Goal: Task Accomplishment & Management: Complete application form

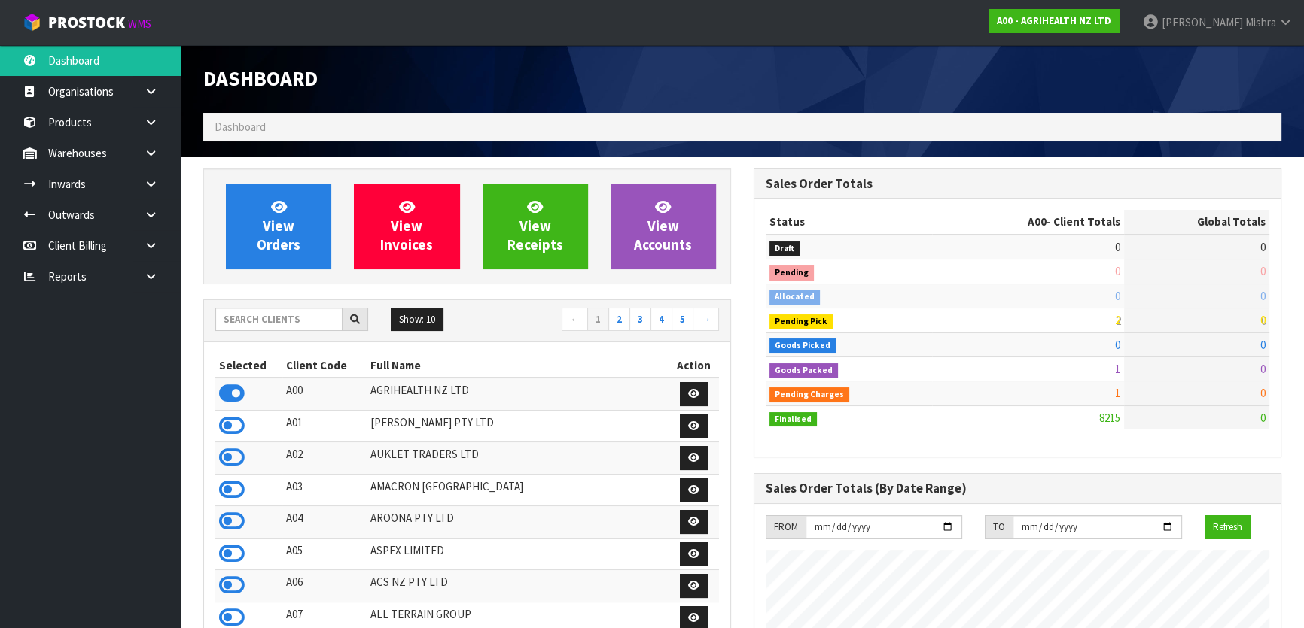
scroll to position [1138, 549]
click at [278, 316] on input "text" at bounding box center [278, 319] width 127 height 23
type input "P09"
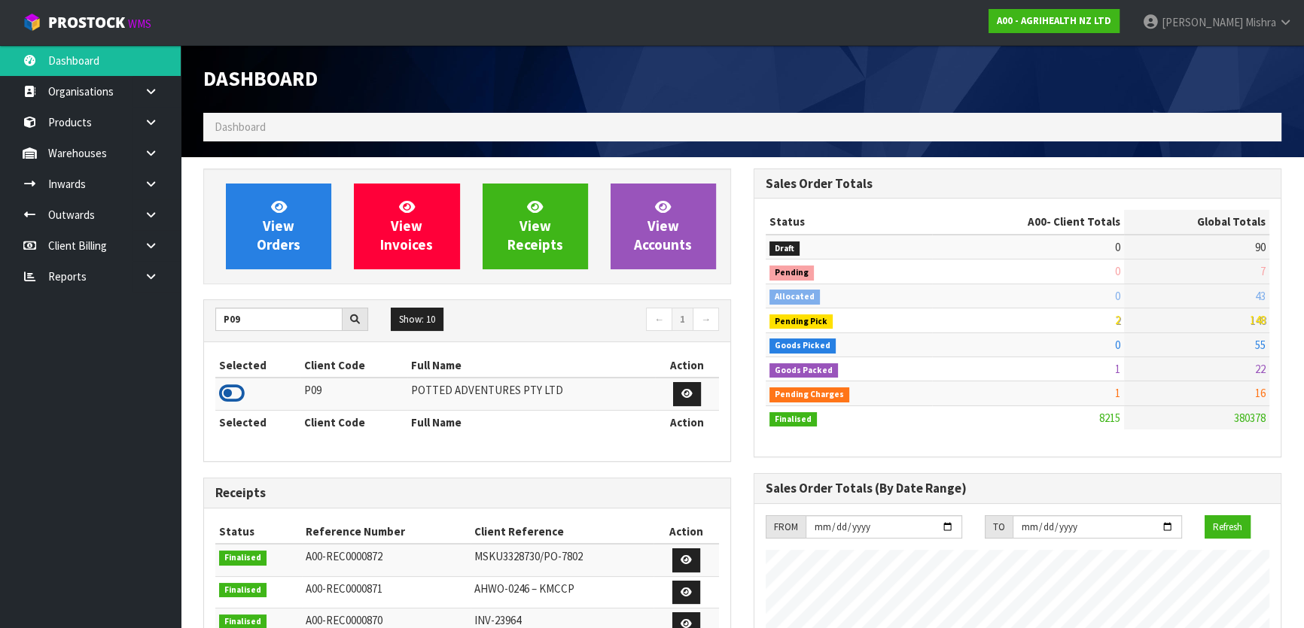
click at [233, 396] on icon at bounding box center [232, 393] width 26 height 23
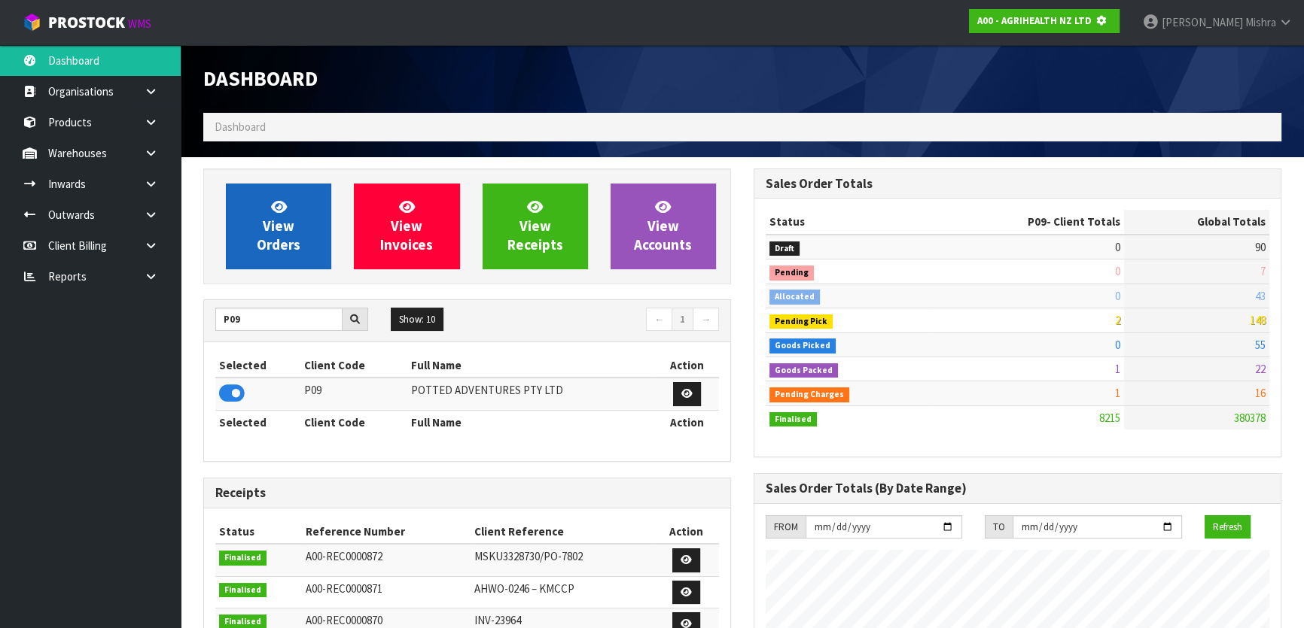
scroll to position [937, 549]
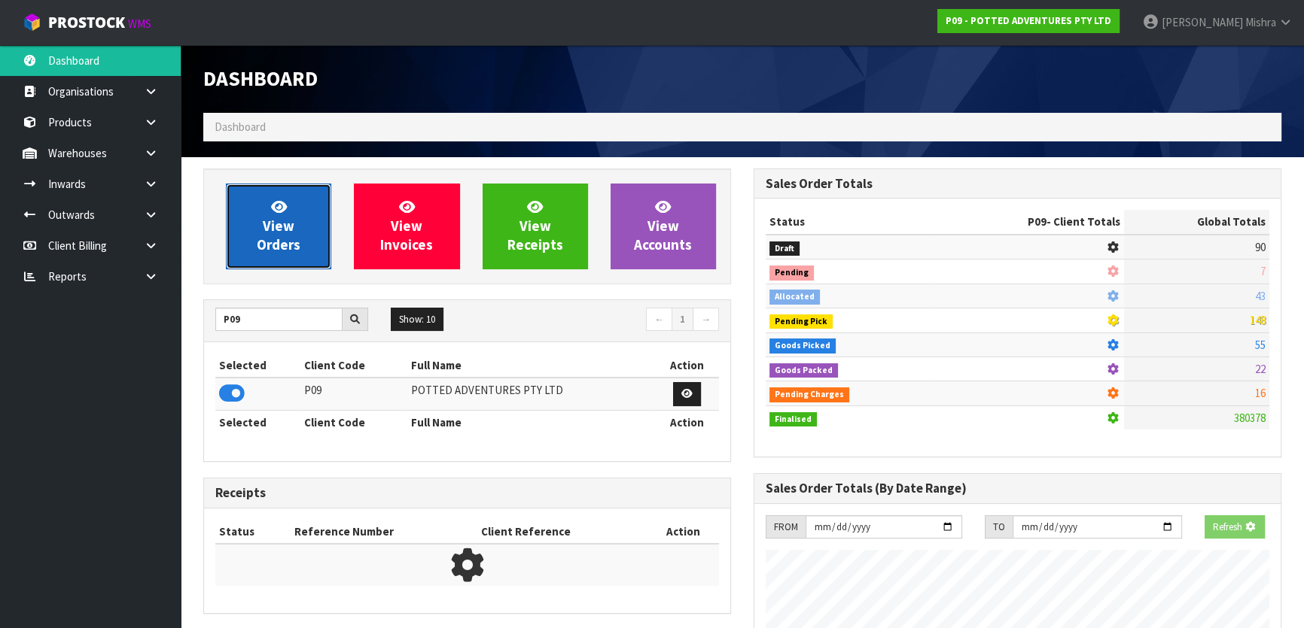
click at [266, 223] on span "View Orders" at bounding box center [279, 226] width 44 height 56
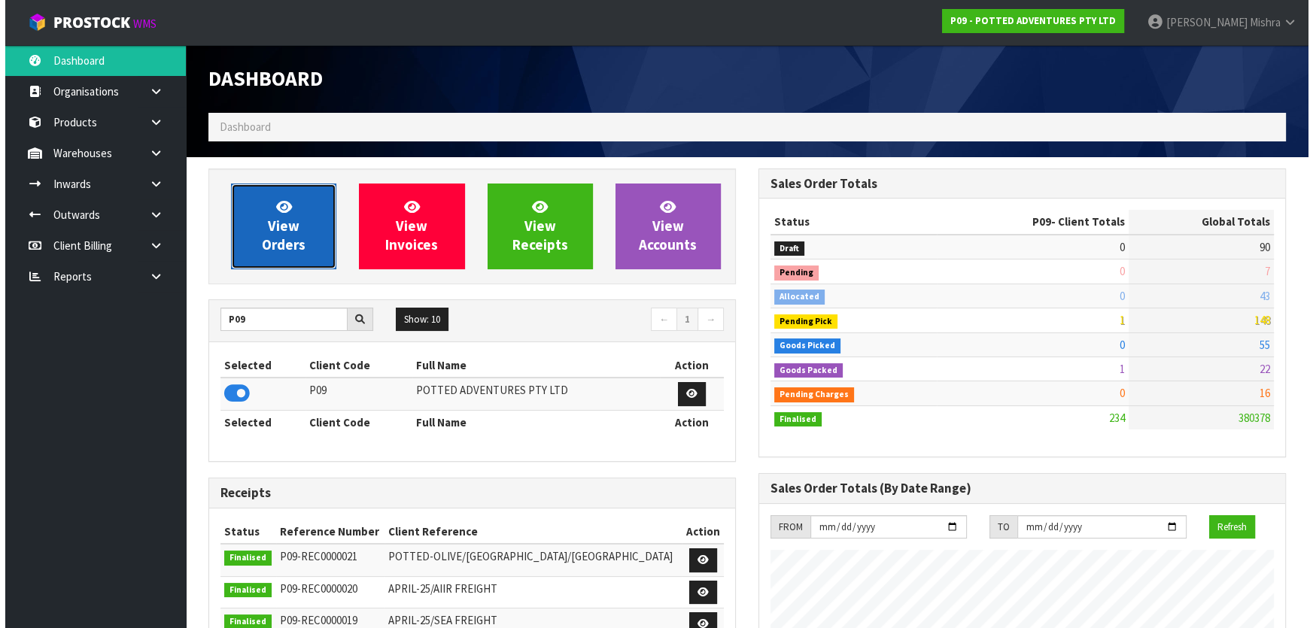
scroll to position [1138, 549]
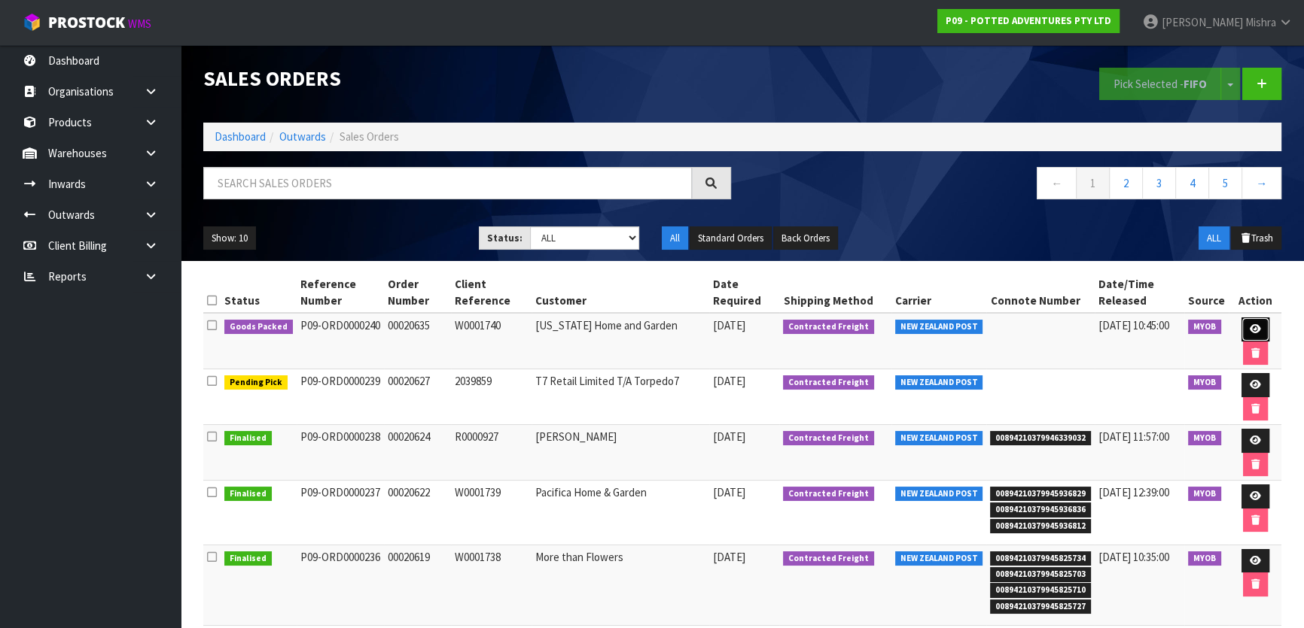
click at [1258, 330] on link at bounding box center [1255, 330] width 28 height 24
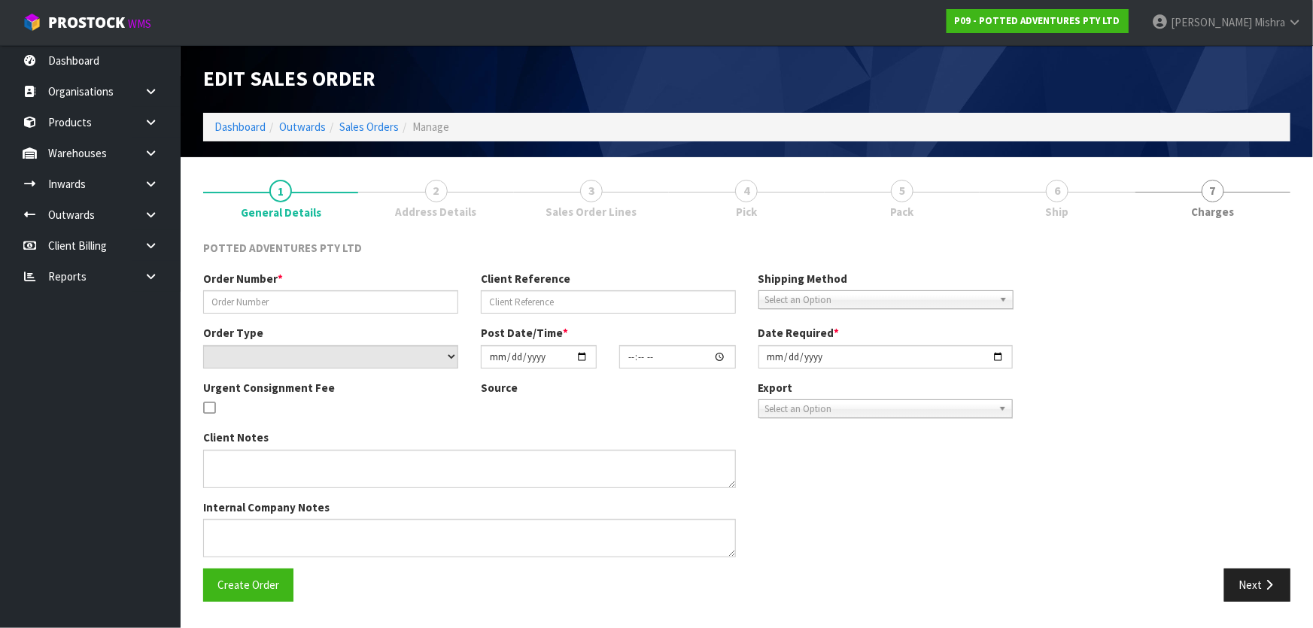
type input "00020635"
type input "W0001740"
select select "number:0"
type input "[DATE]"
type input "12:30:30.000"
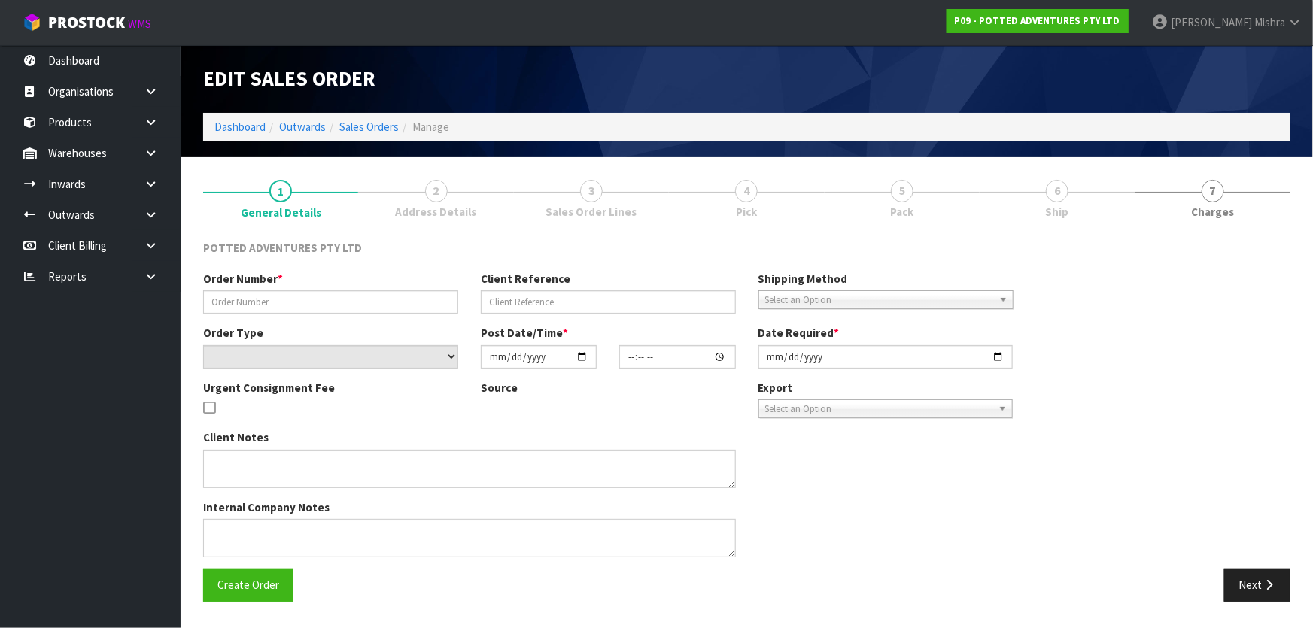
type input "[DATE]"
type textarea ";[EMAIL_ADDRESS][DOMAIN_NAME];[EMAIL_ADDRESS][DOMAIN_NAME]"
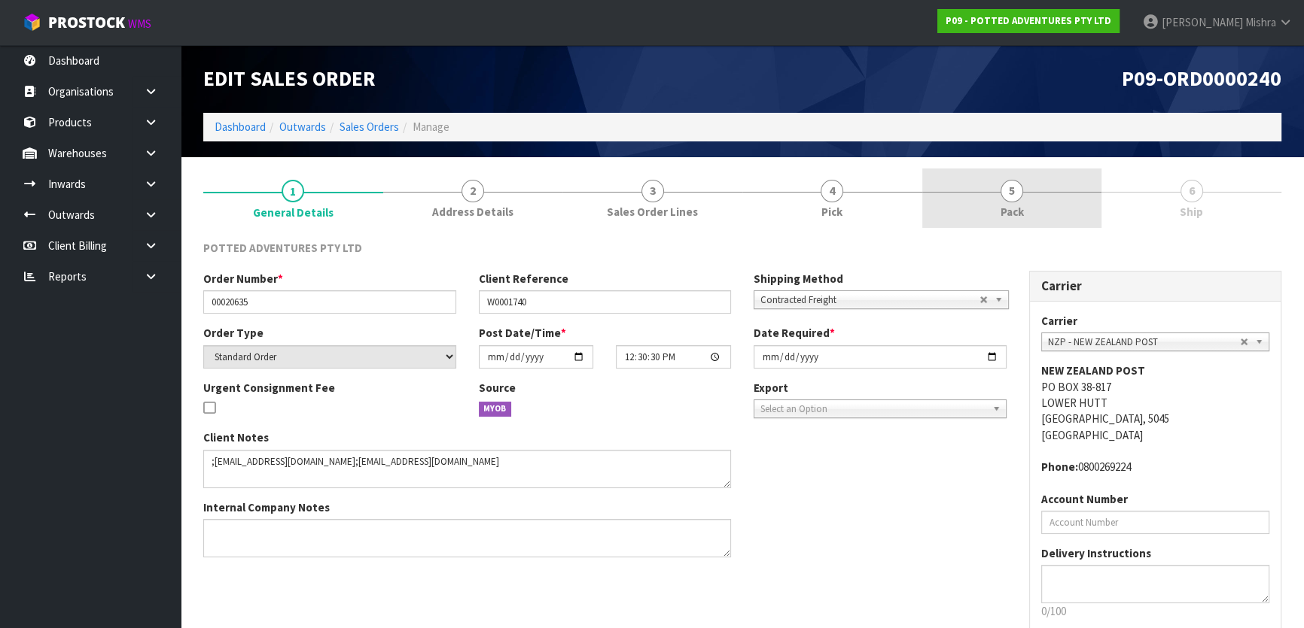
drag, startPoint x: 1052, startPoint y: 197, endPoint x: 1068, endPoint y: 203, distance: 16.9
click at [1054, 196] on link "5 Pack" at bounding box center [1012, 198] width 180 height 59
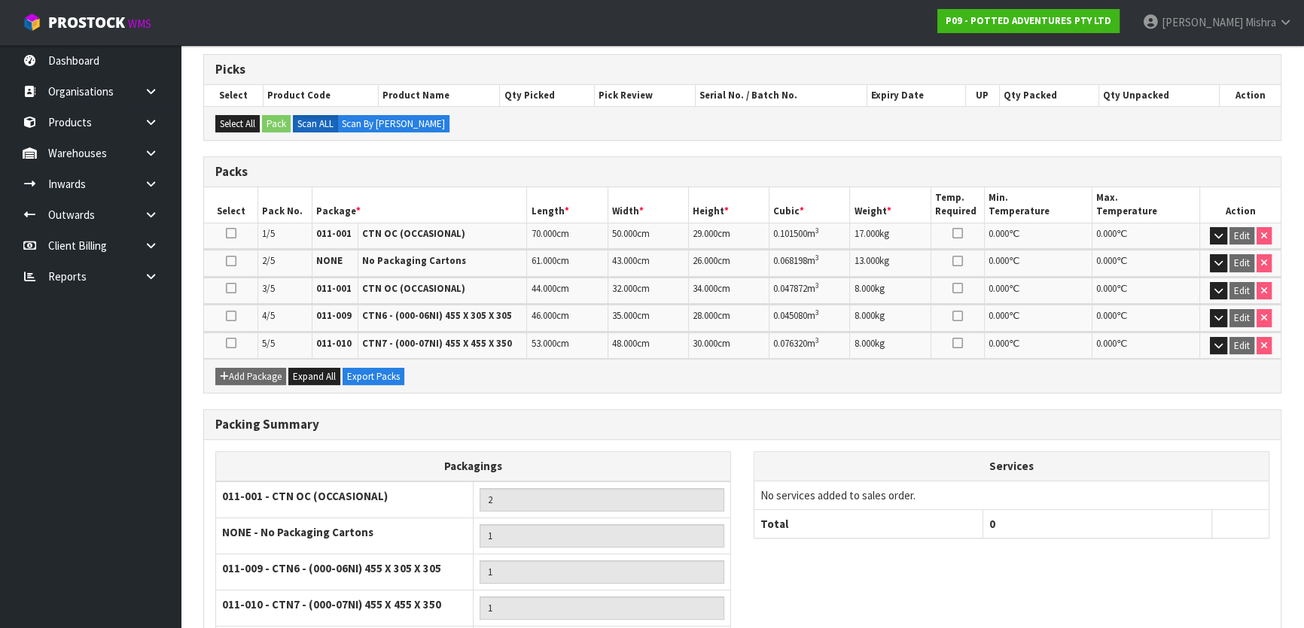
scroll to position [361, 0]
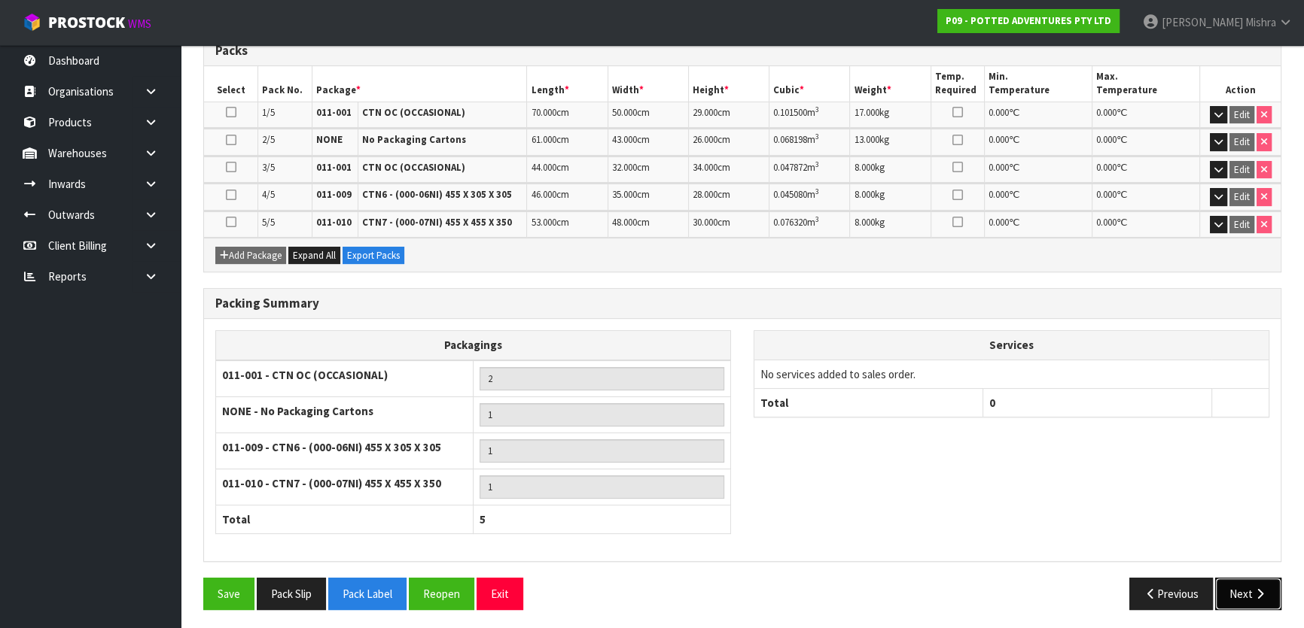
click at [1258, 591] on icon "button" at bounding box center [1259, 594] width 14 height 11
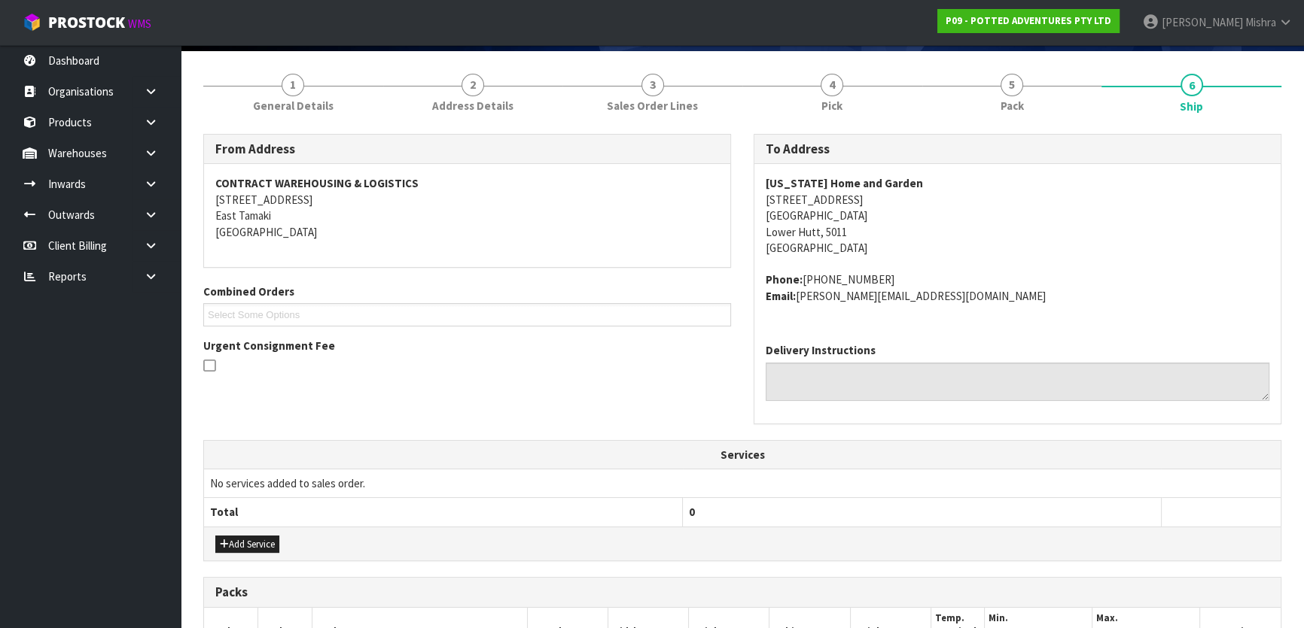
scroll to position [475, 0]
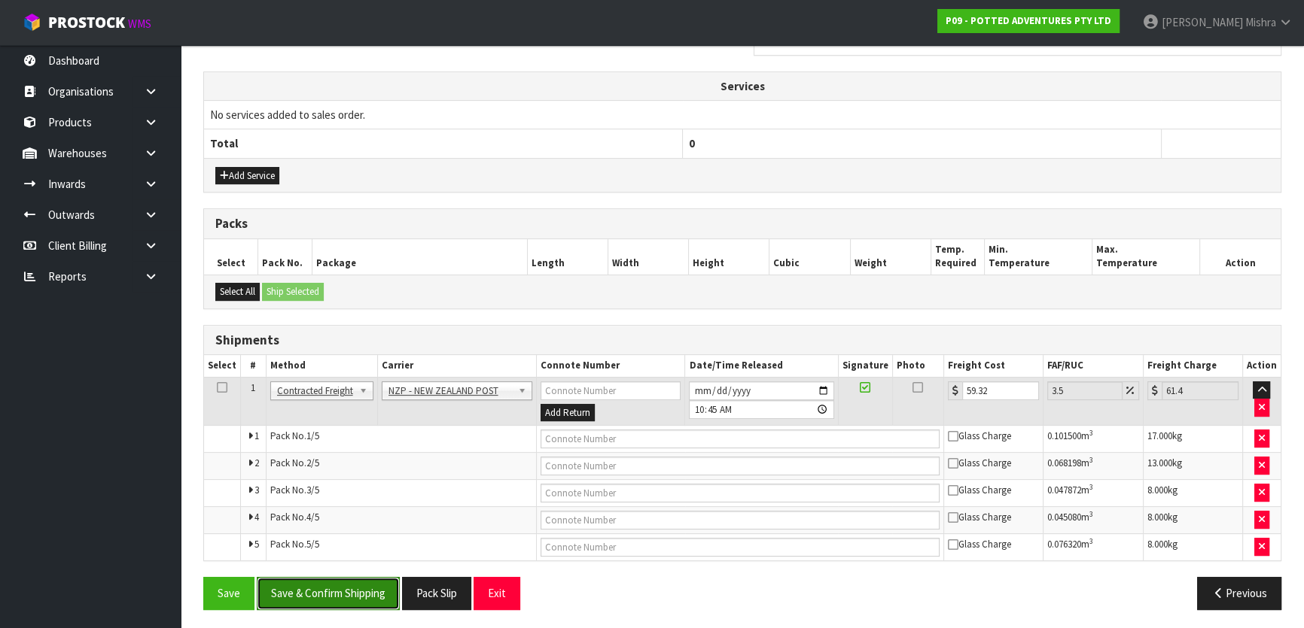
click at [354, 587] on button "Save & Confirm Shipping" at bounding box center [328, 593] width 143 height 32
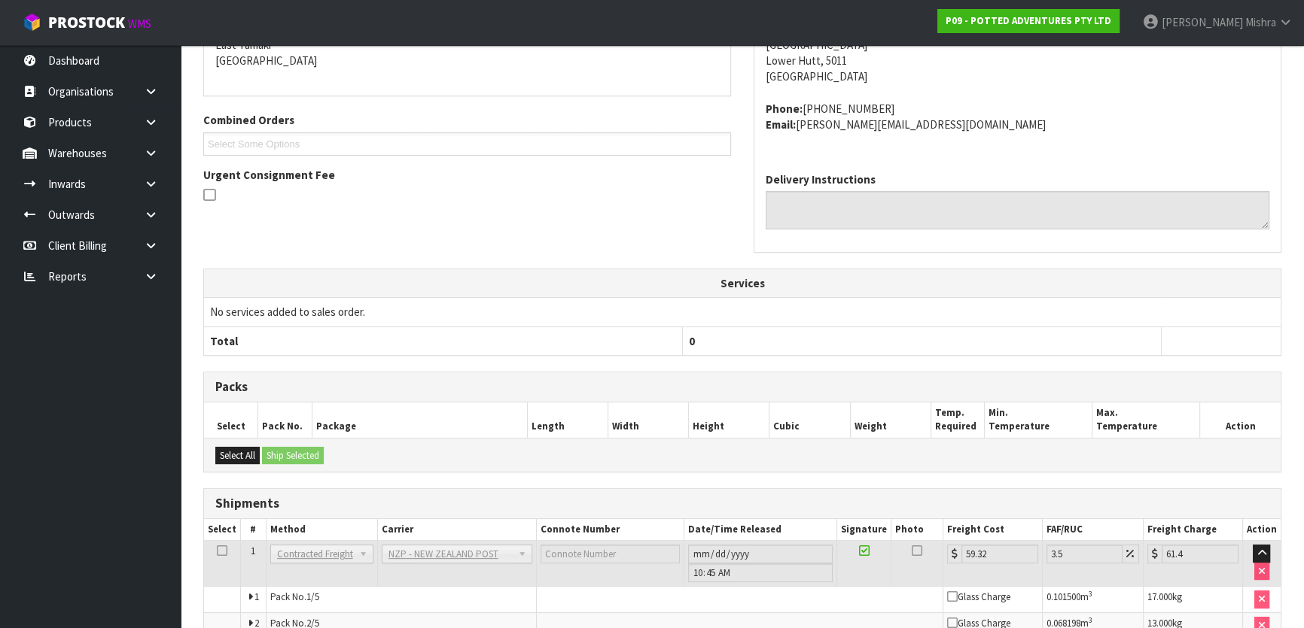
scroll to position [488, 0]
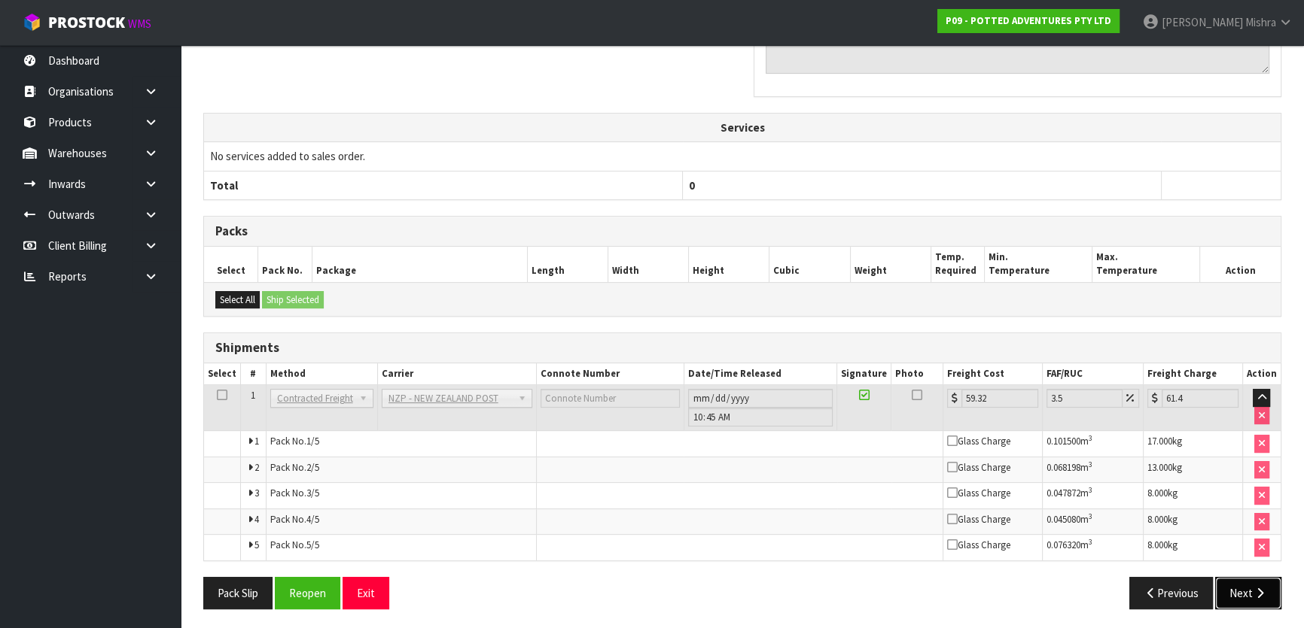
click at [1259, 588] on icon "button" at bounding box center [1259, 593] width 14 height 11
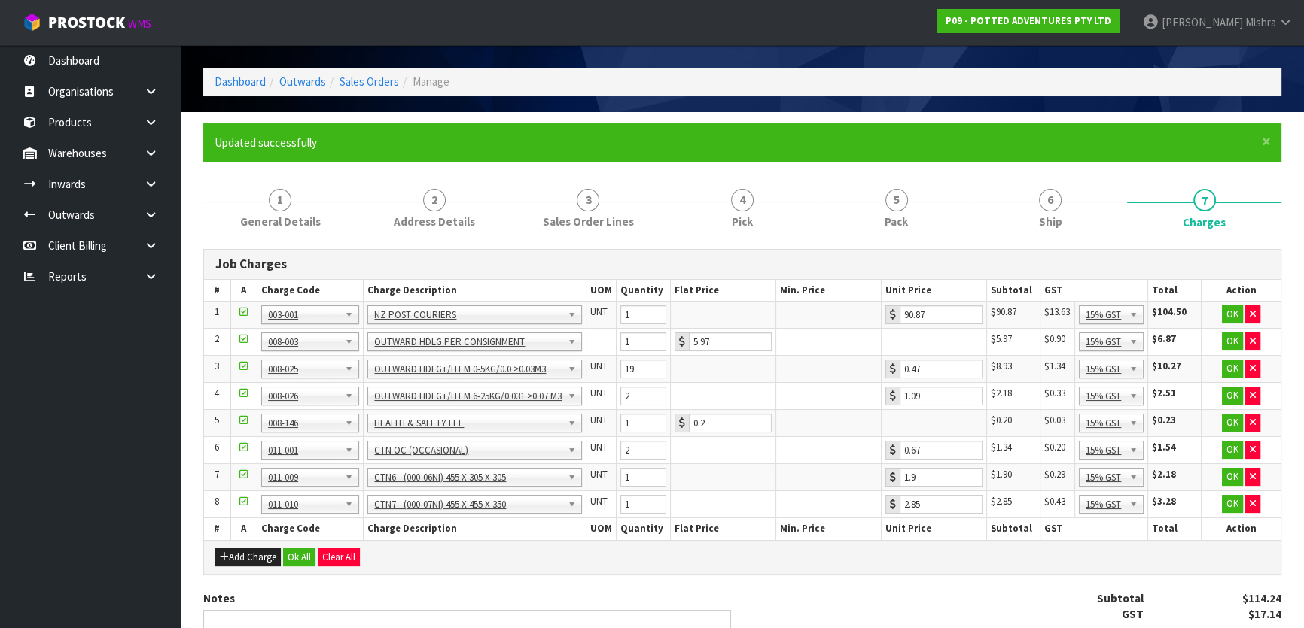
scroll to position [68, 0]
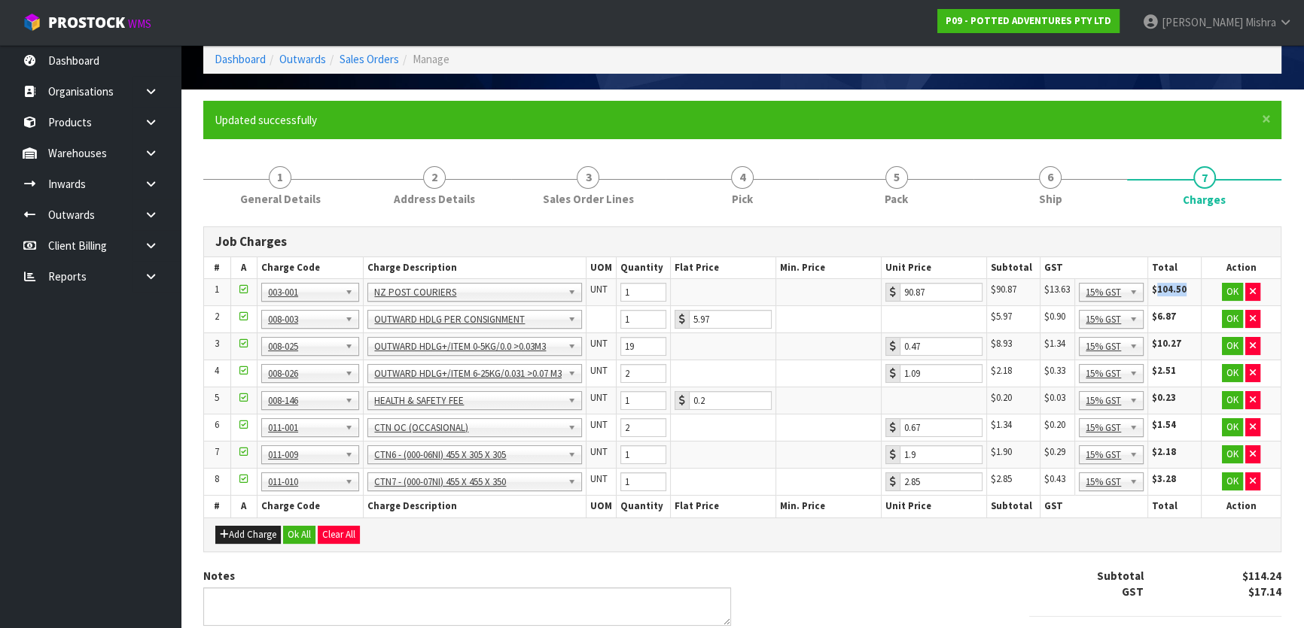
drag, startPoint x: 1188, startPoint y: 292, endPoint x: 1156, endPoint y: 294, distance: 32.4
click at [1156, 294] on td "$104.50" at bounding box center [1173, 292] width 53 height 27
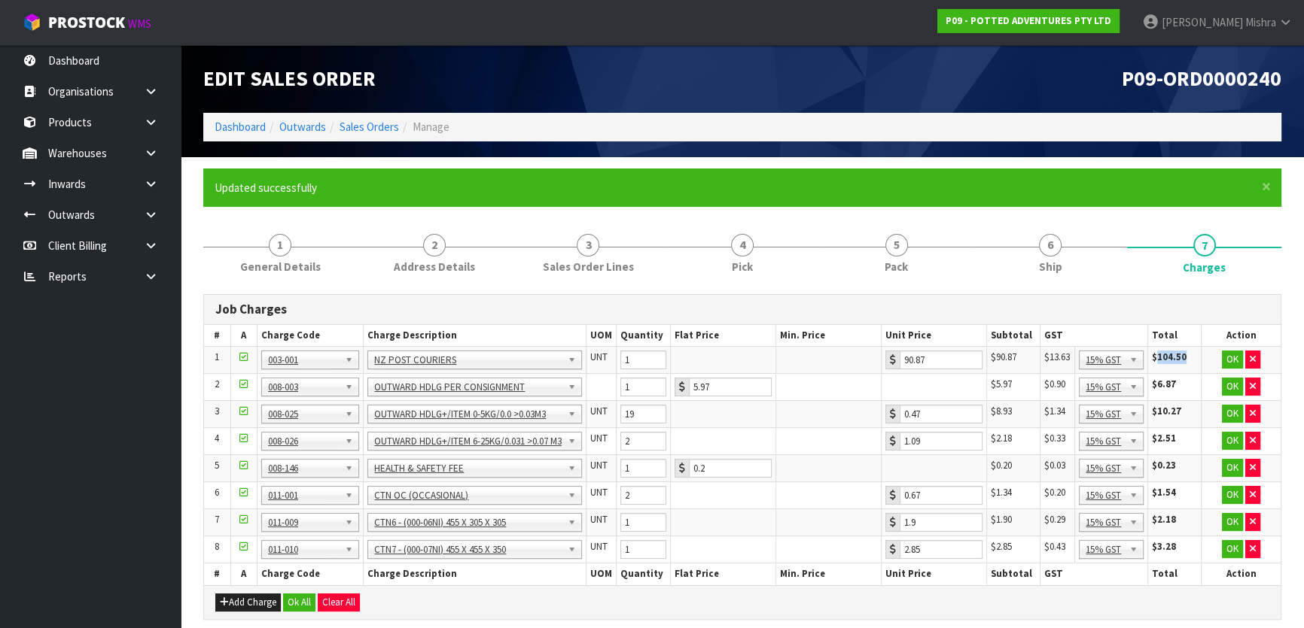
scroll to position [0, 0]
click at [998, 248] on link "6 Ship" at bounding box center [1050, 252] width 154 height 59
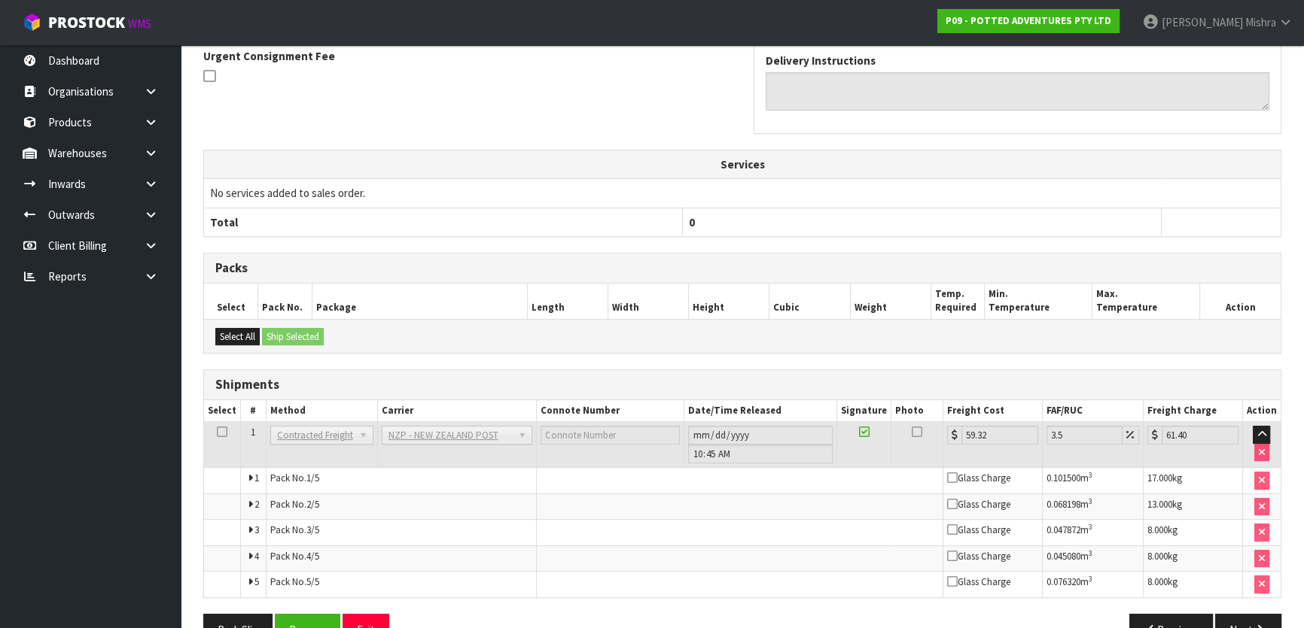
scroll to position [488, 0]
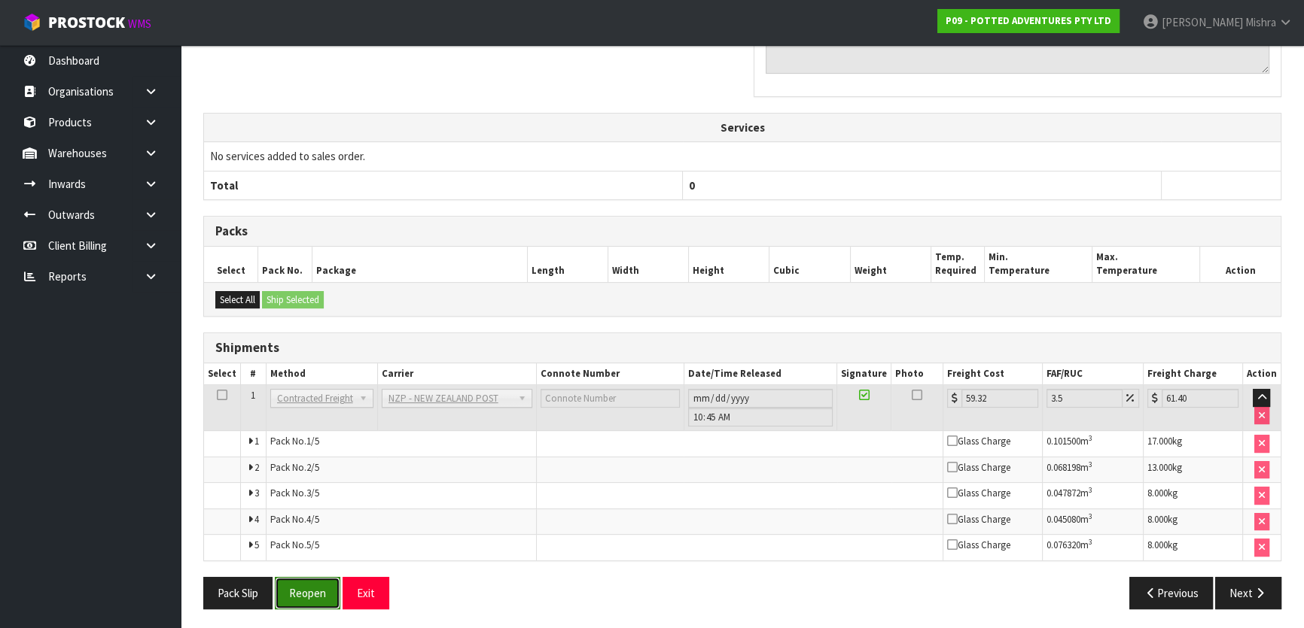
click at [301, 588] on button "Reopen" at bounding box center [307, 593] width 65 height 32
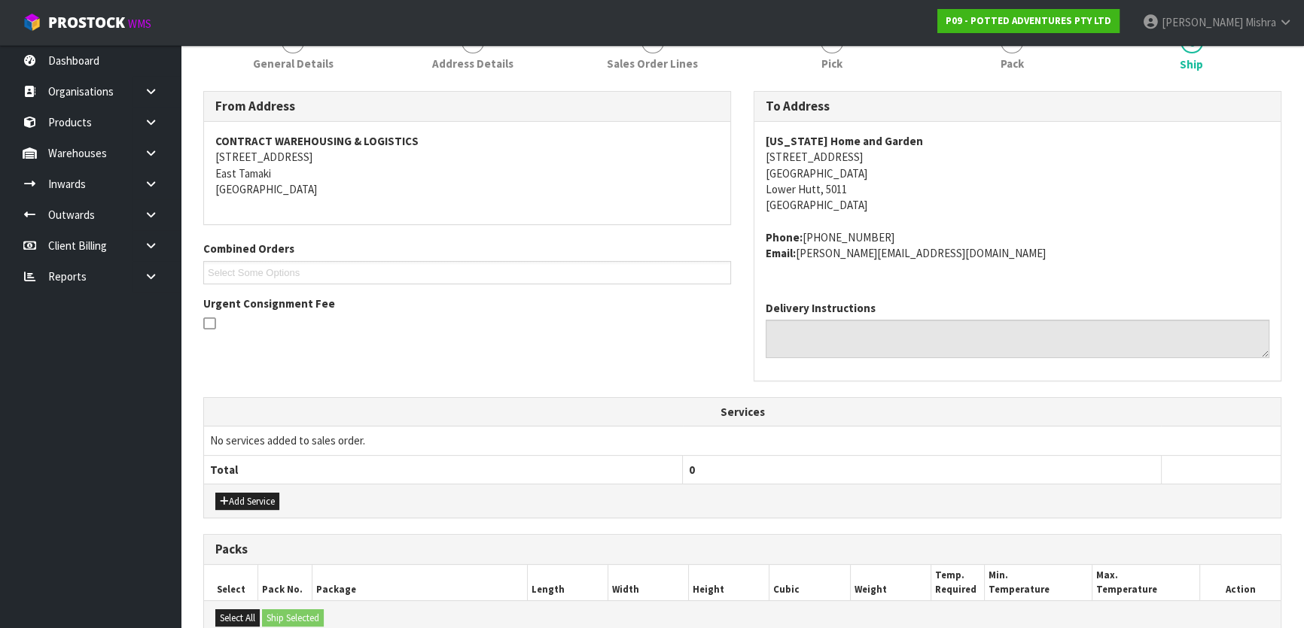
scroll to position [479, 0]
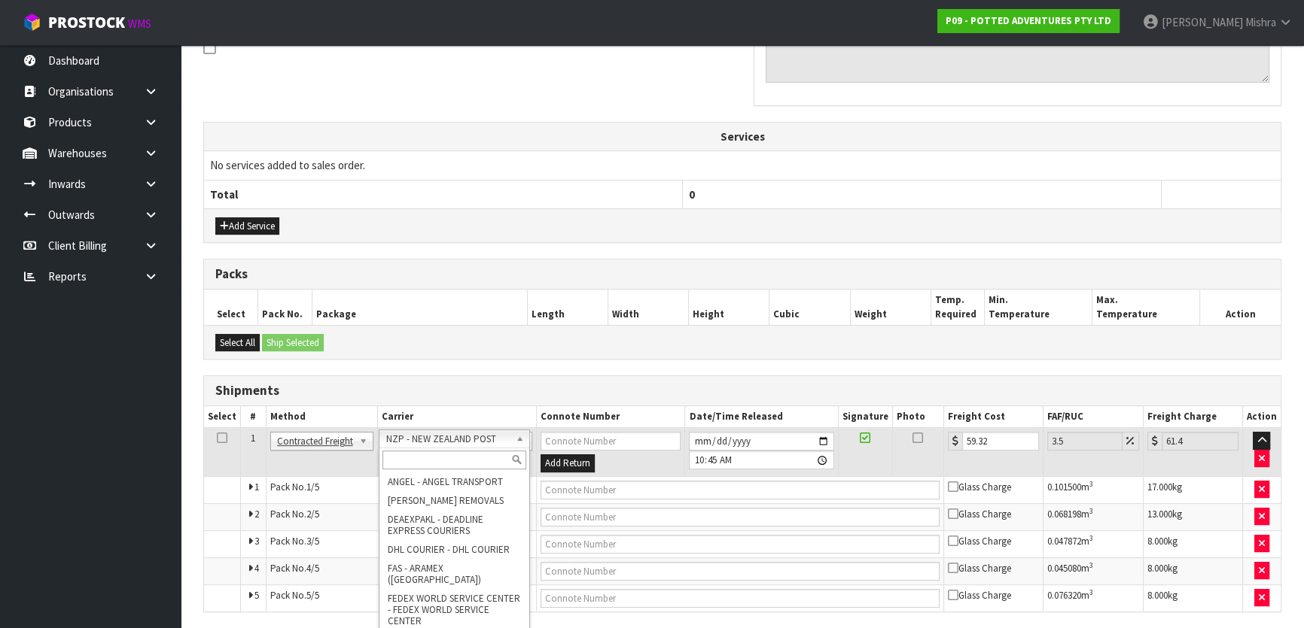
click at [441, 461] on input "text" at bounding box center [454, 460] width 144 height 19
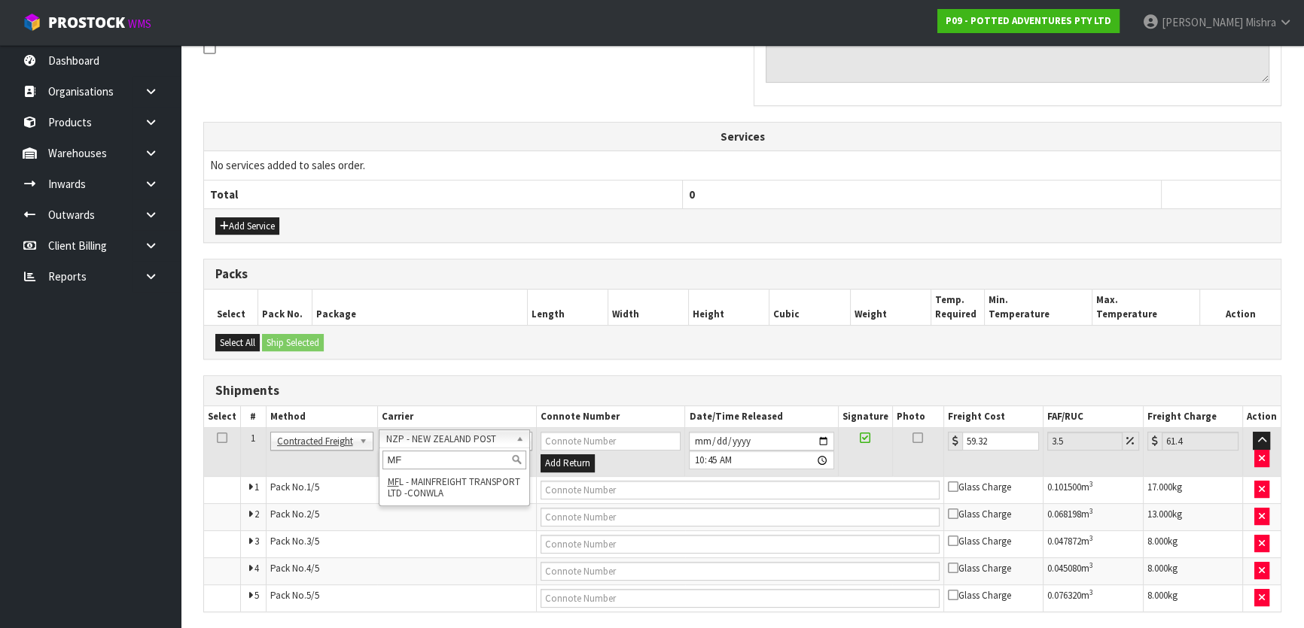
type input "MF"
drag, startPoint x: 1003, startPoint y: 437, endPoint x: 796, endPoint y: 465, distance: 208.8
click at [820, 465] on tr "1 Client Local Pickup Customer Local Pickup Company Freight Contracted Freight …" at bounding box center [742, 452] width 1076 height 49
type input "4"
type input "4.14"
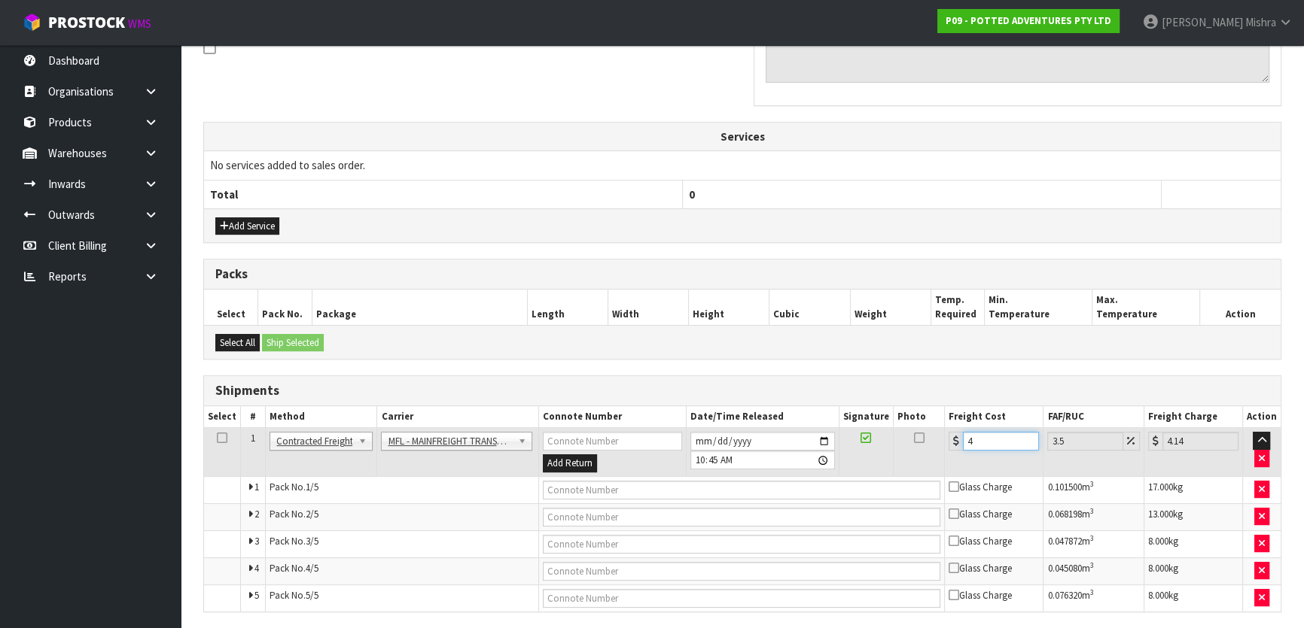
type input "46"
type input "47.61"
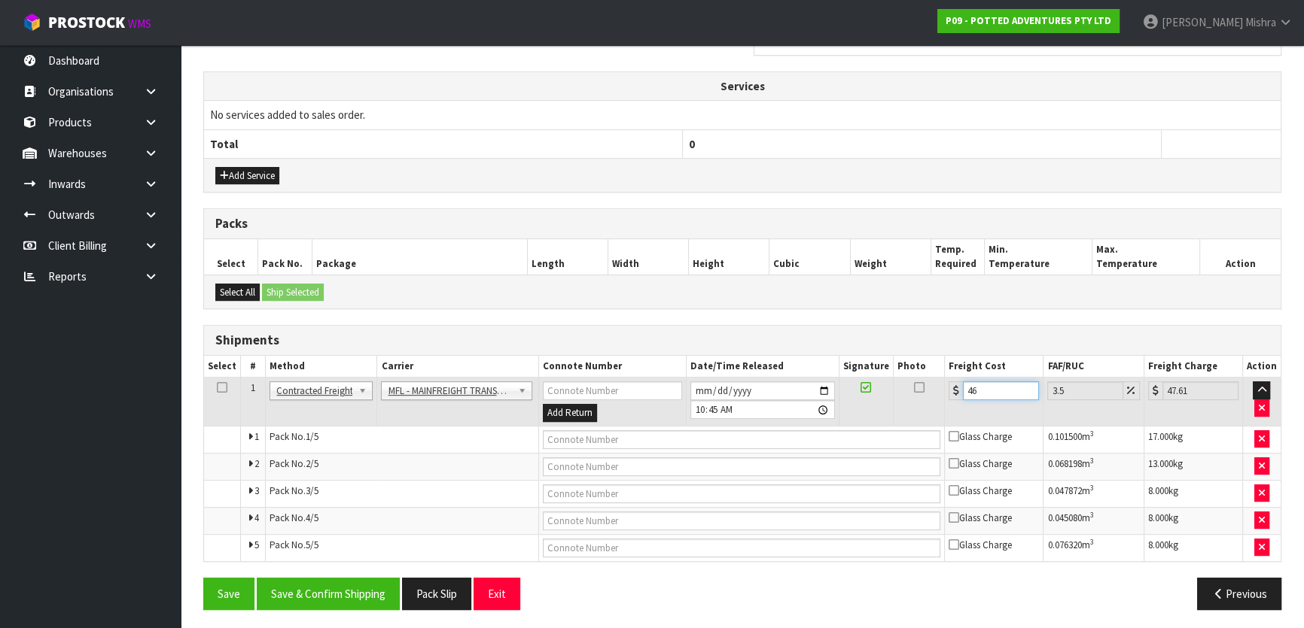
scroll to position [530, 0]
type input "46"
click at [379, 584] on button "Save & Confirm Shipping" at bounding box center [328, 593] width 143 height 32
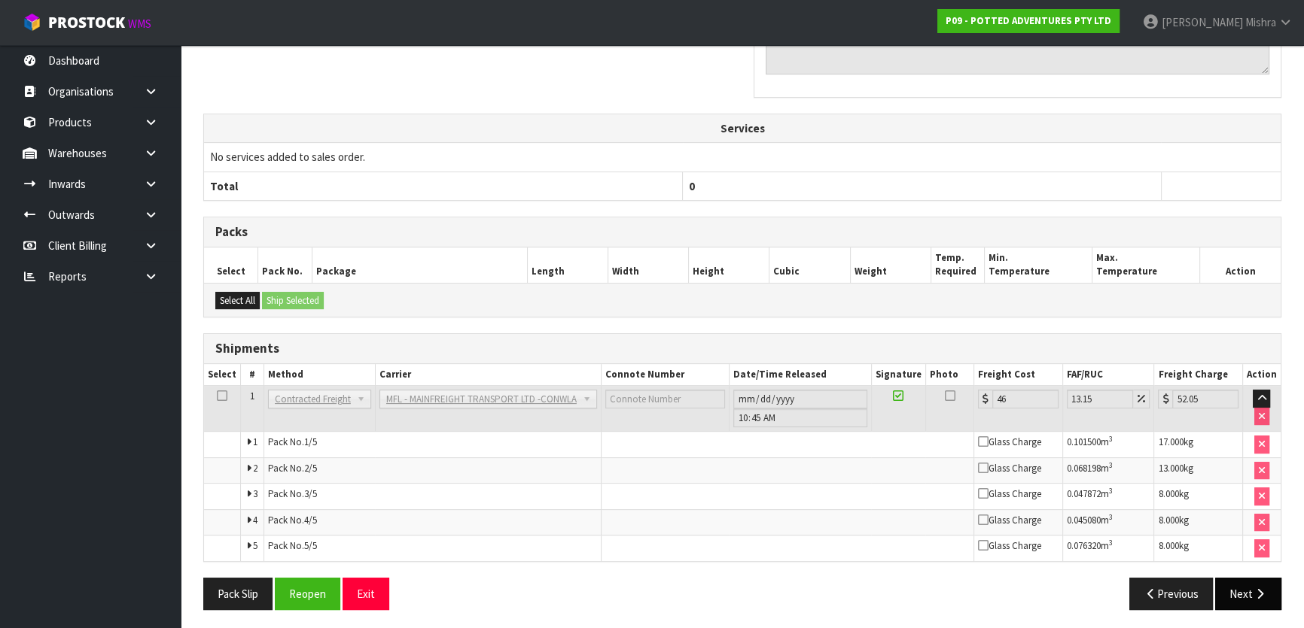
scroll to position [488, 0]
click at [1237, 601] on button "Next" at bounding box center [1248, 593] width 66 height 32
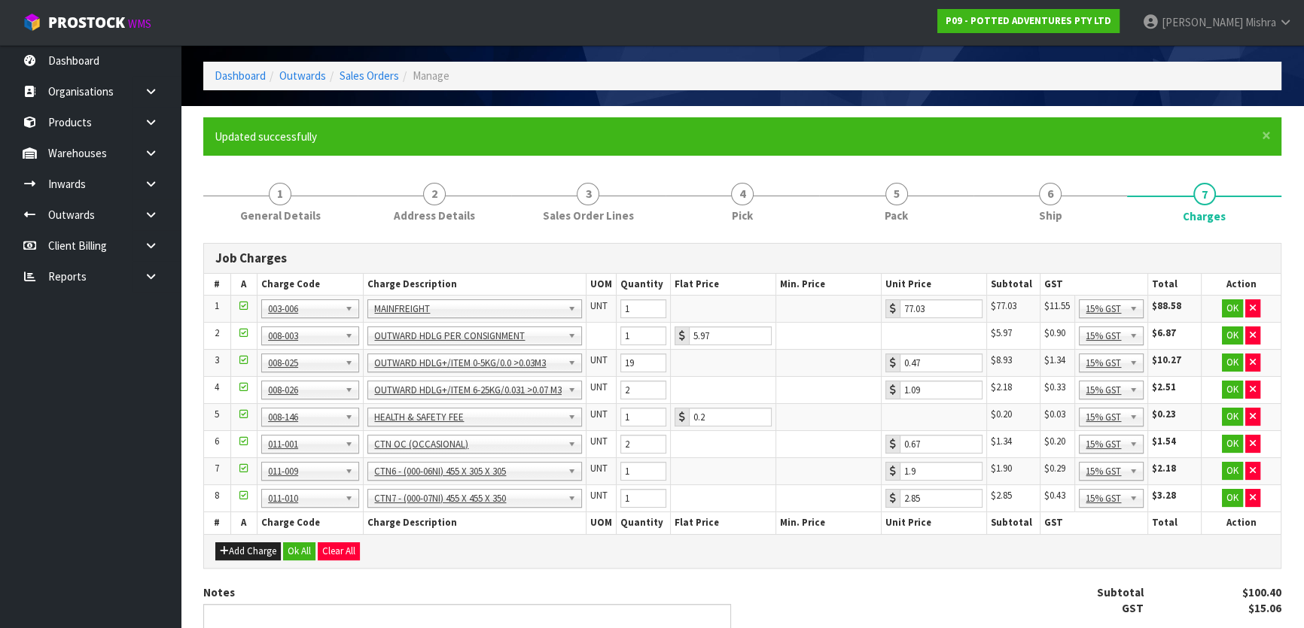
scroll to position [0, 0]
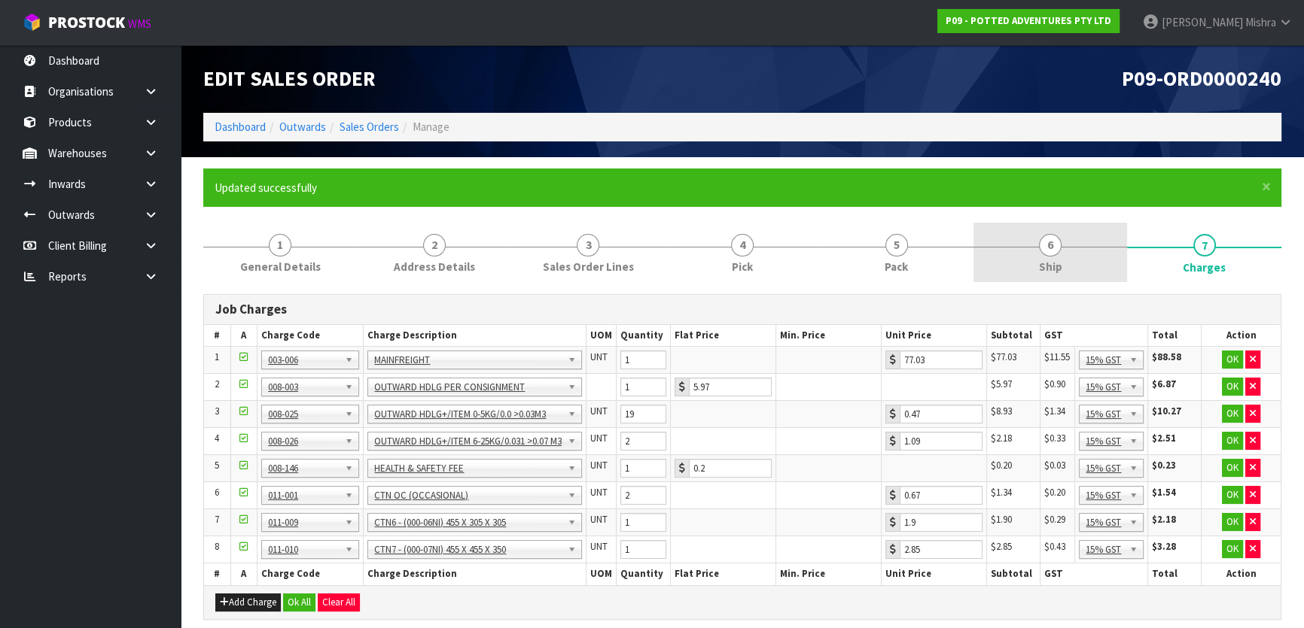
click at [1054, 271] on span "Ship" at bounding box center [1050, 267] width 23 height 16
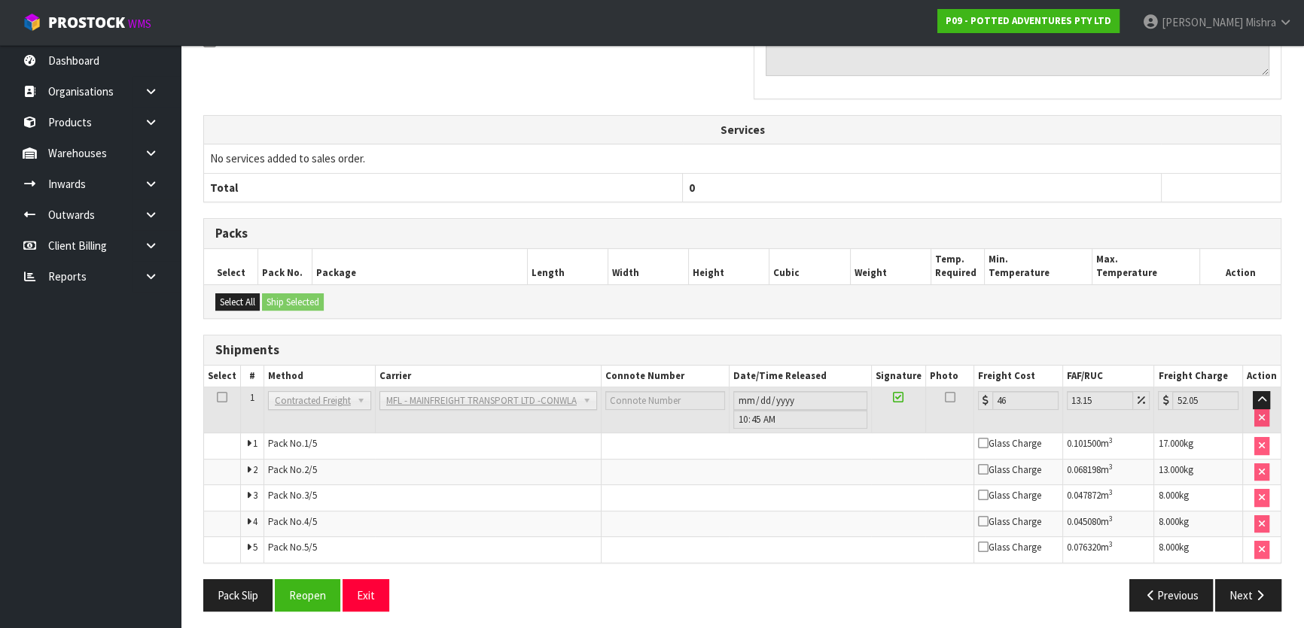
scroll to position [488, 0]
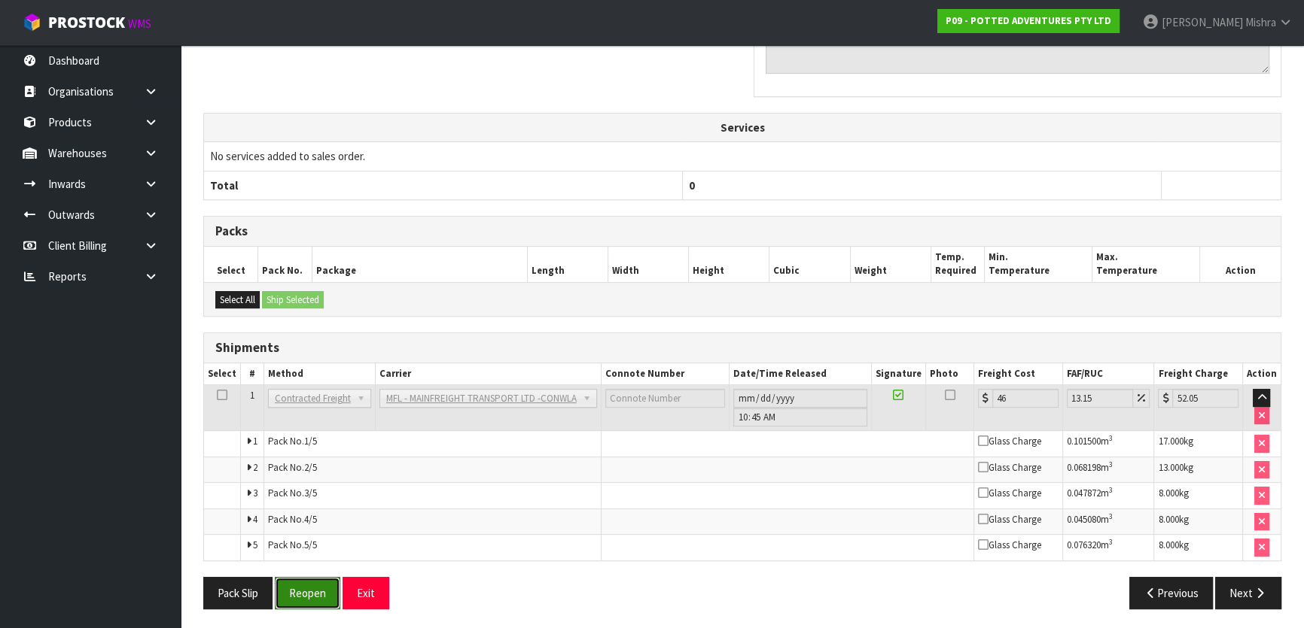
click at [308, 588] on button "Reopen" at bounding box center [307, 593] width 65 height 32
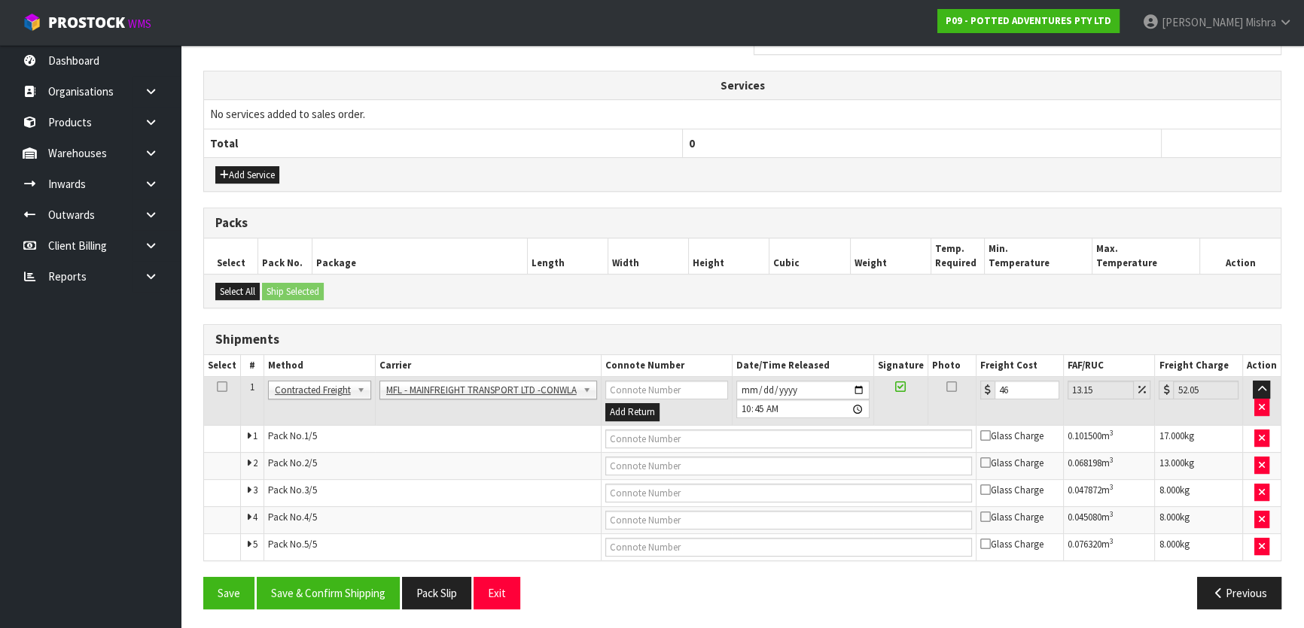
scroll to position [51, 0]
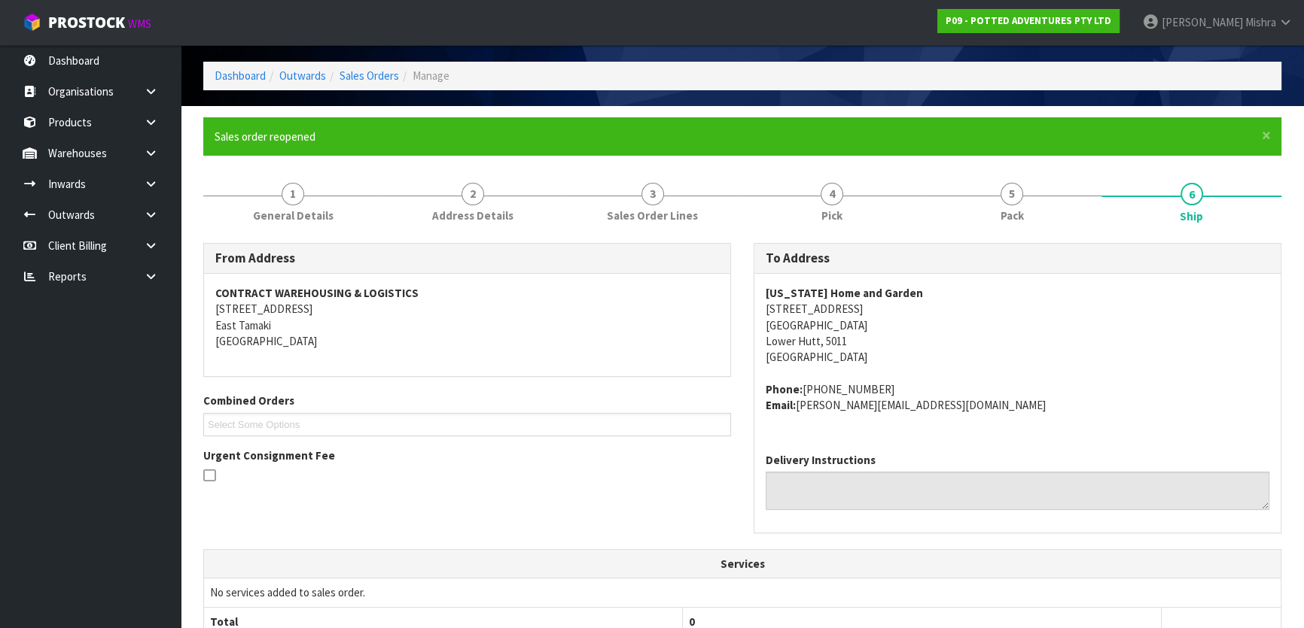
click at [853, 294] on strong "[US_STATE] Home and Garden" at bounding box center [843, 293] width 157 height 14
copy strong "[US_STATE] Home and Garden"
drag, startPoint x: 876, startPoint y: 385, endPoint x: 803, endPoint y: 376, distance: 73.6
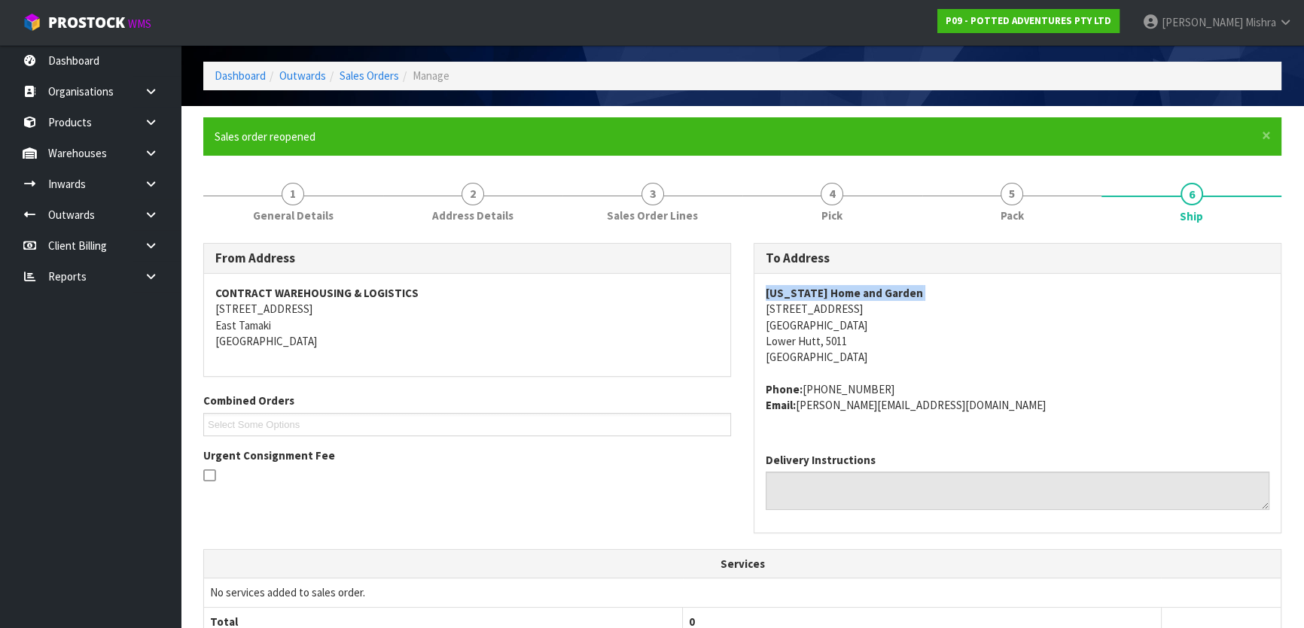
click at [803, 377] on span "[US_STATE] Home and Garden [STREET_ADDRESS] Phone: [PHONE_NUMBER] Email: [PERSO…" at bounding box center [1017, 349] width 504 height 129
copy address "[PHONE_NUMBER]"
click at [262, 218] on span "General Details" at bounding box center [293, 216] width 81 height 16
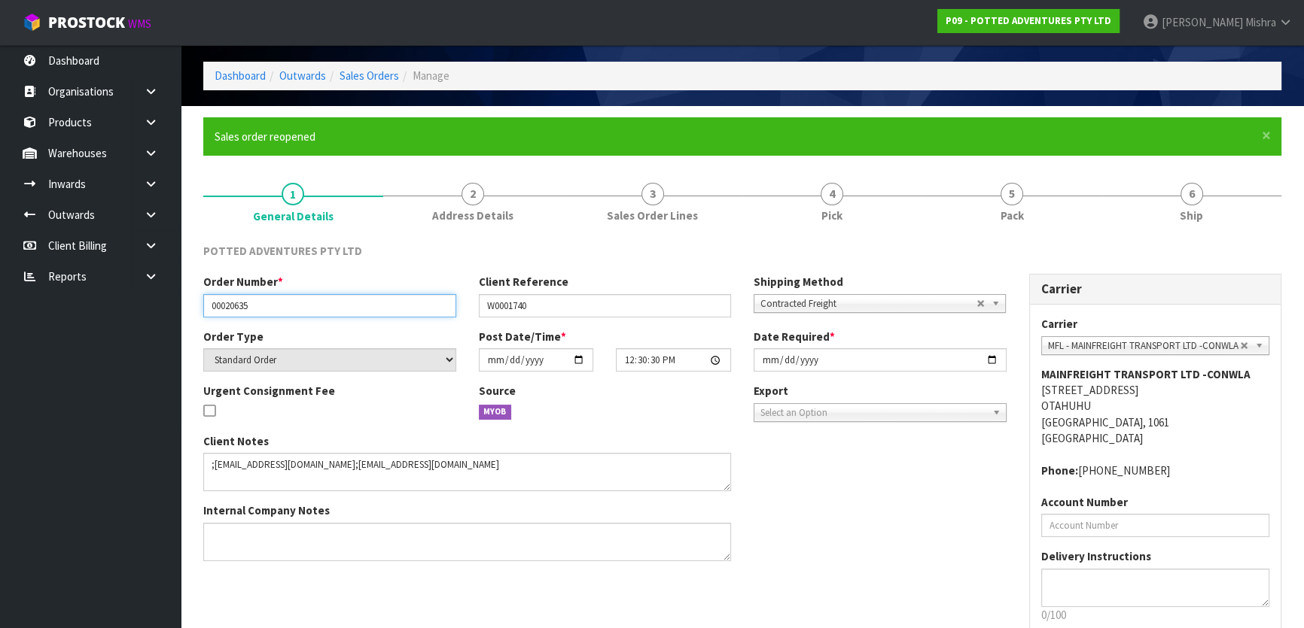
drag, startPoint x: 263, startPoint y: 301, endPoint x: 68, endPoint y: 308, distance: 195.0
click at [68, 308] on body "Toggle navigation ProStock WMS P09 - POTTED ADVENTURES PTY LTD [PERSON_NAME] Lo…" at bounding box center [652, 263] width 1304 height 628
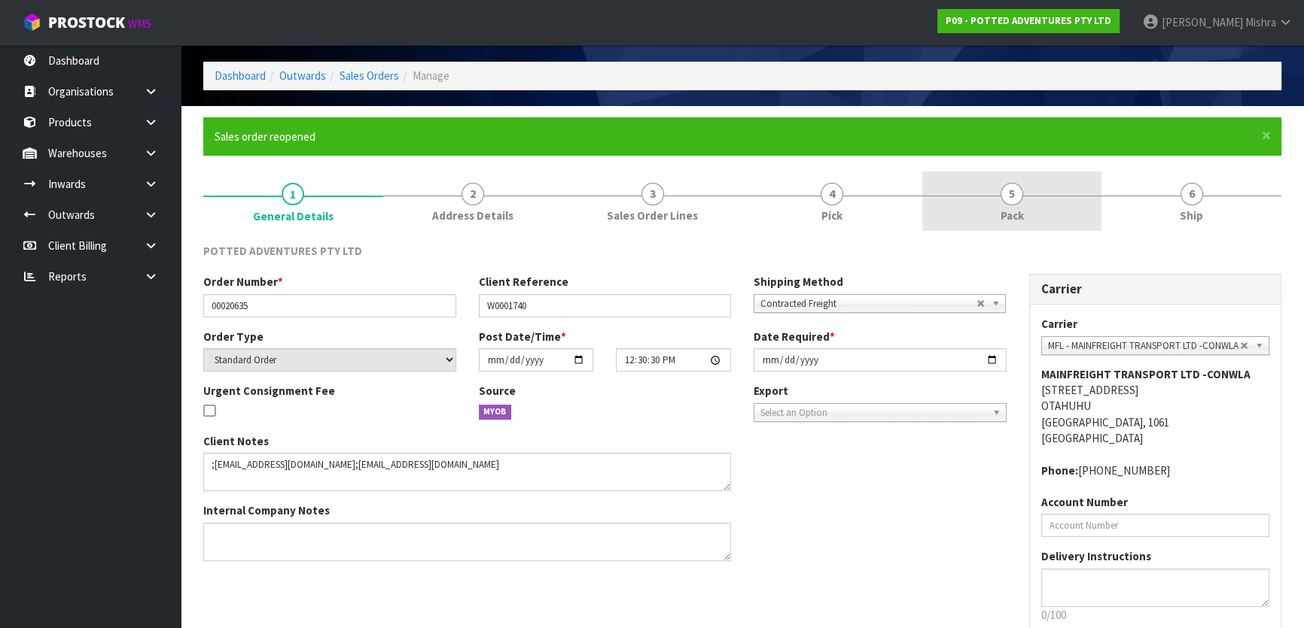
click at [1064, 211] on link "5 Pack" at bounding box center [1012, 201] width 180 height 59
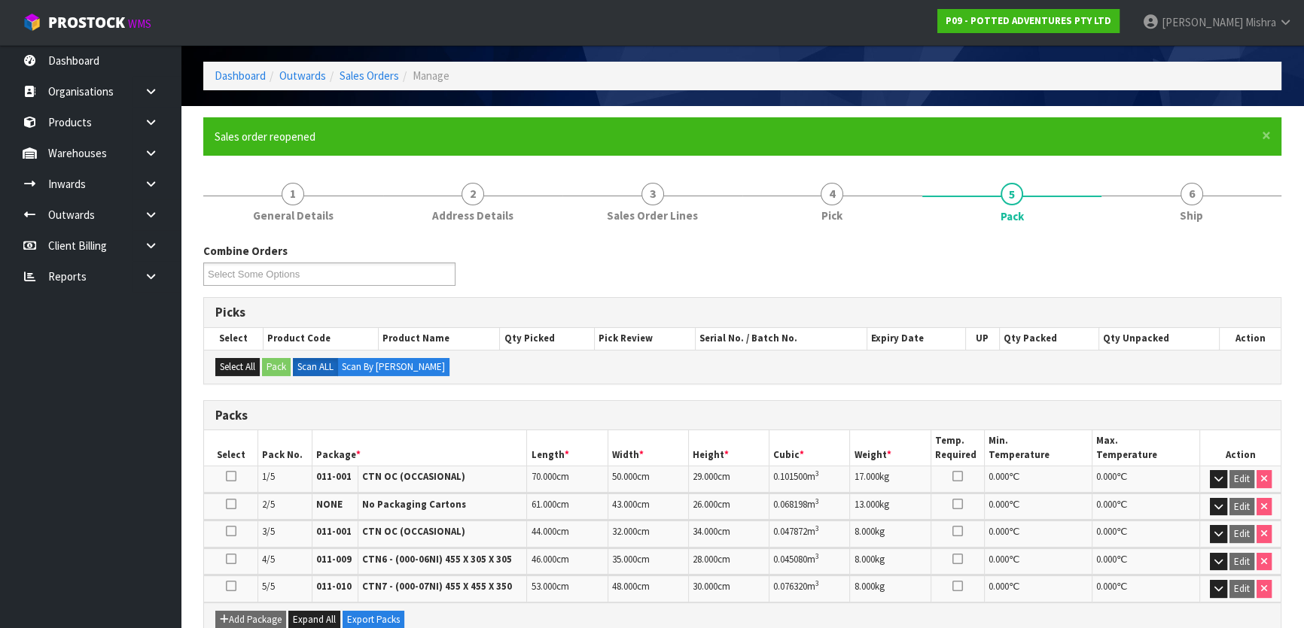
scroll to position [188, 0]
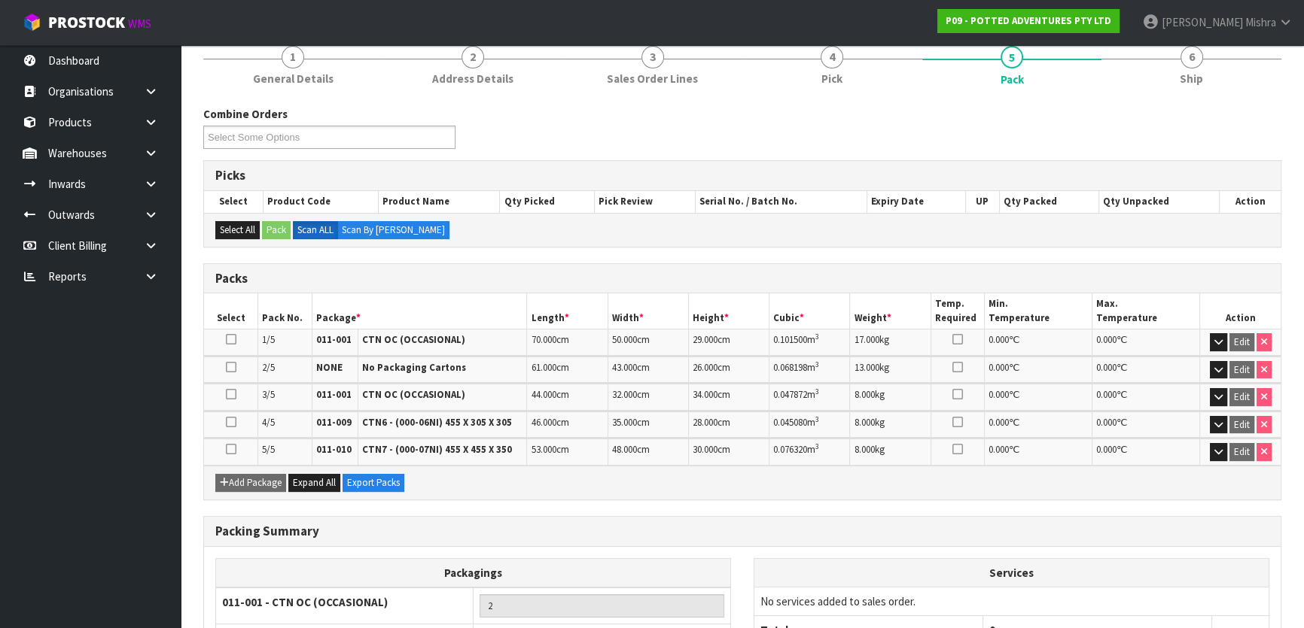
click at [948, 502] on div "Combine Orders P09-ORD0000239 P09-ORD0000240 Select Some Options Picks Select P…" at bounding box center [742, 478] width 1078 height 744
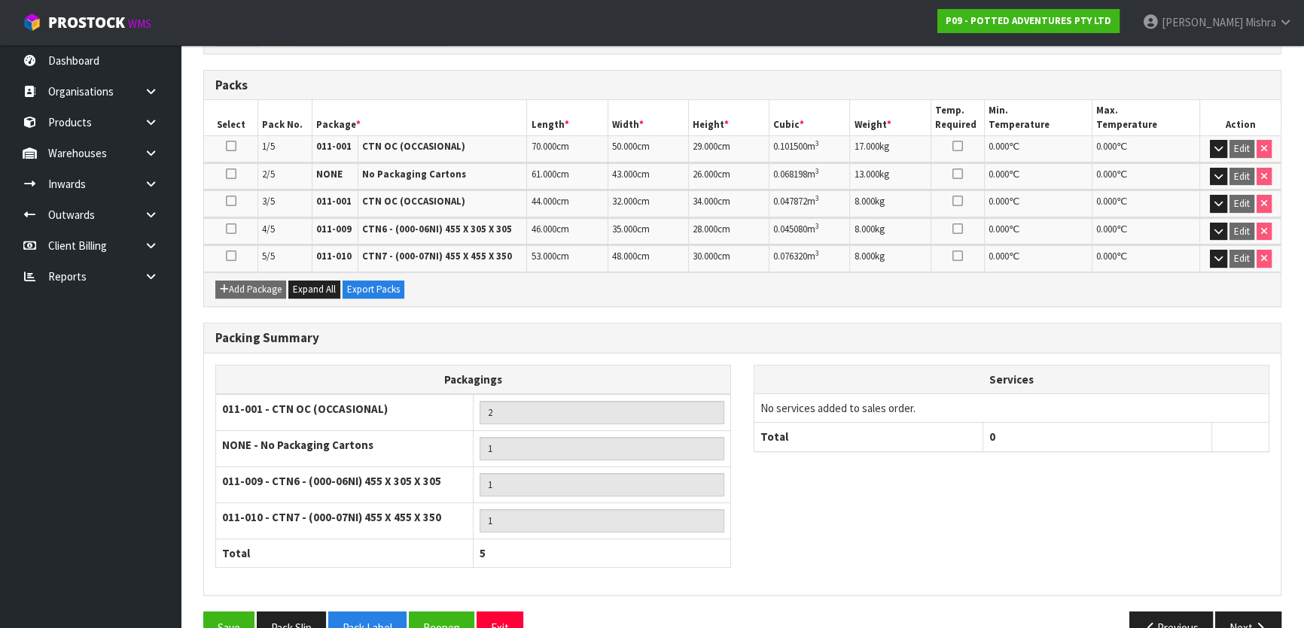
scroll to position [415, 0]
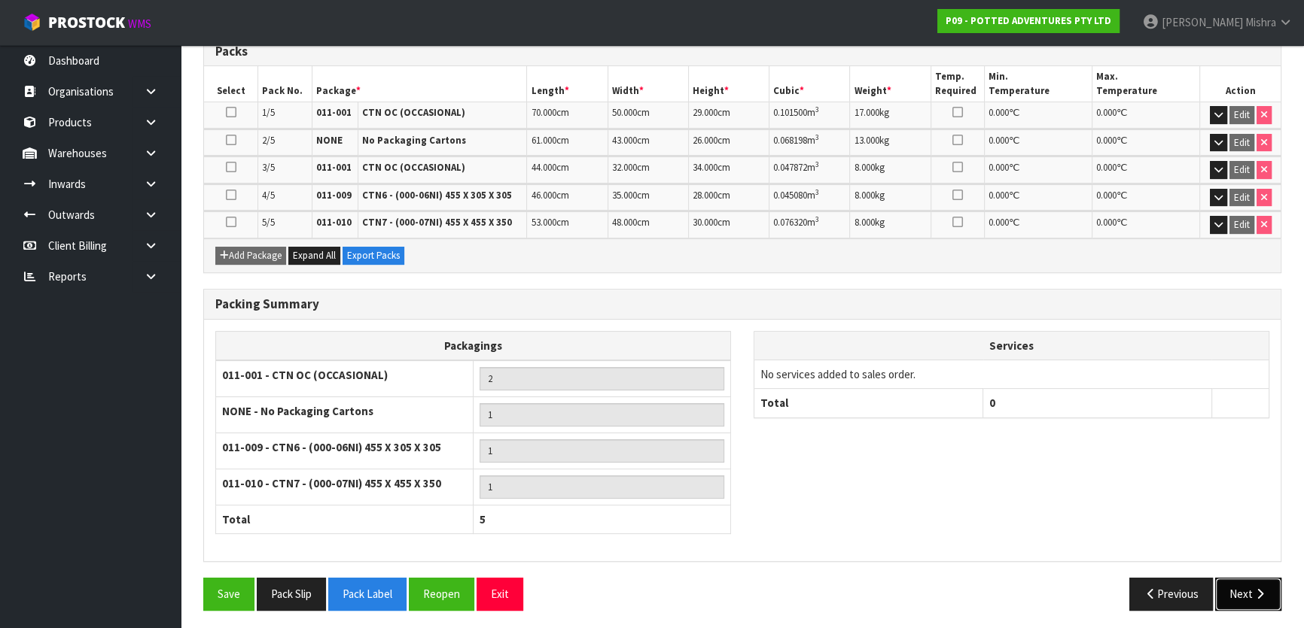
click at [1264, 589] on icon "button" at bounding box center [1259, 594] width 14 height 11
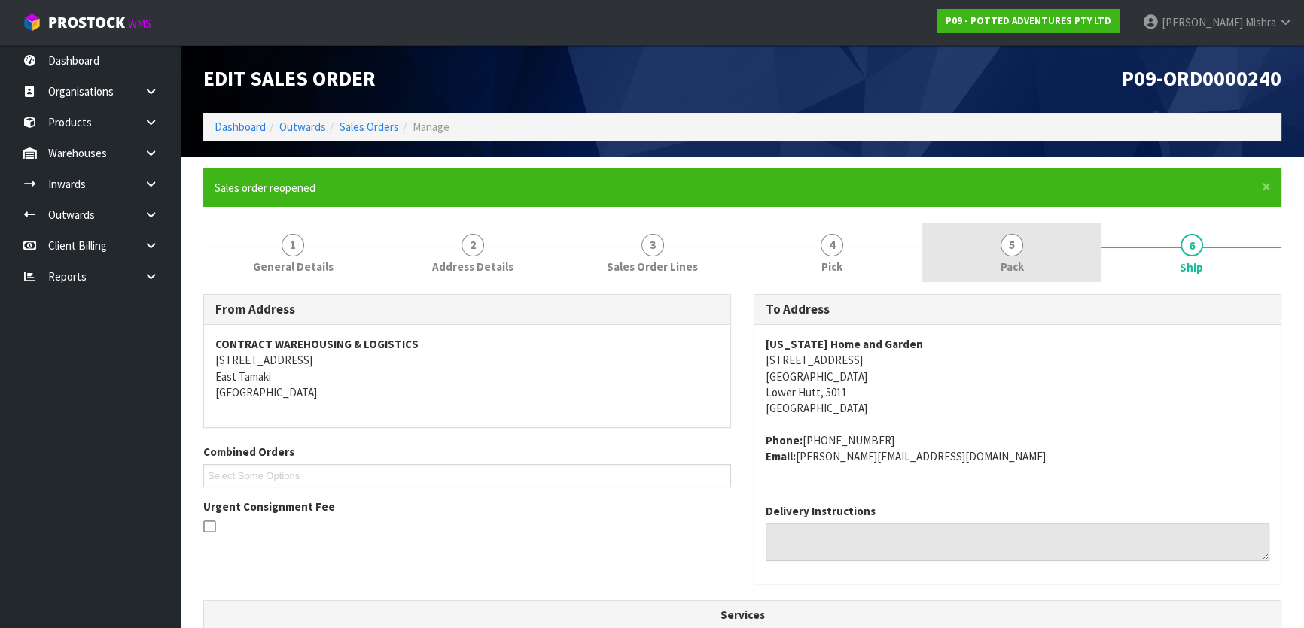
click at [947, 245] on link "5 Pack" at bounding box center [1012, 252] width 180 height 59
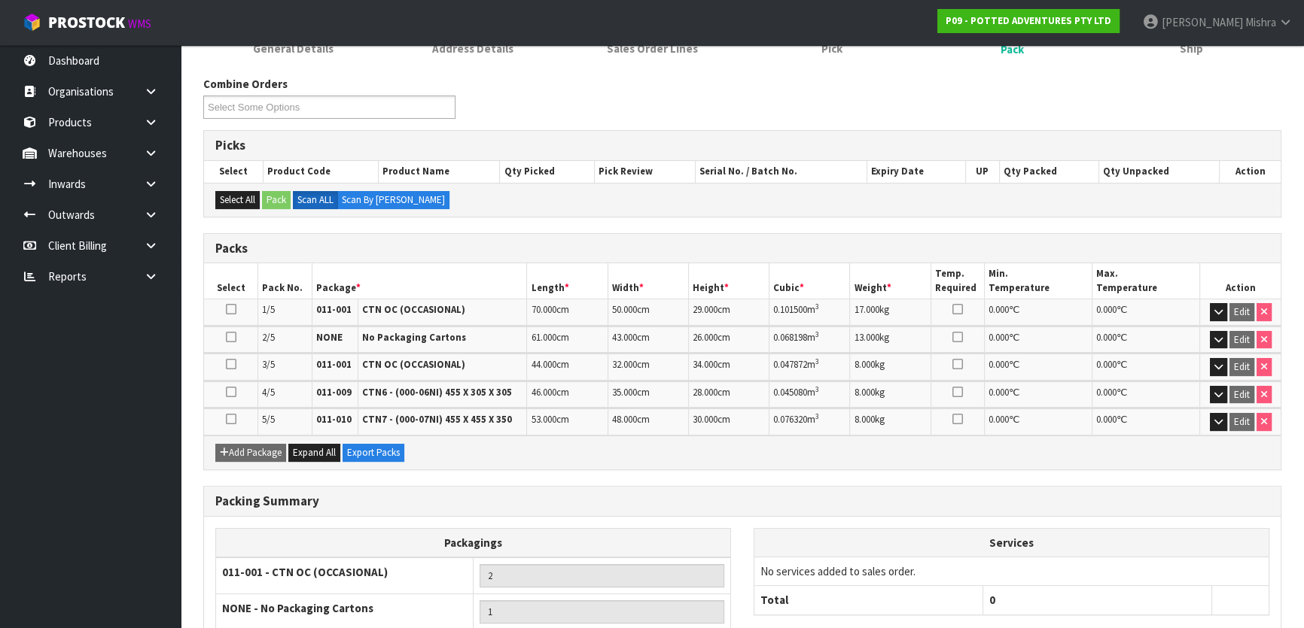
scroll to position [415, 0]
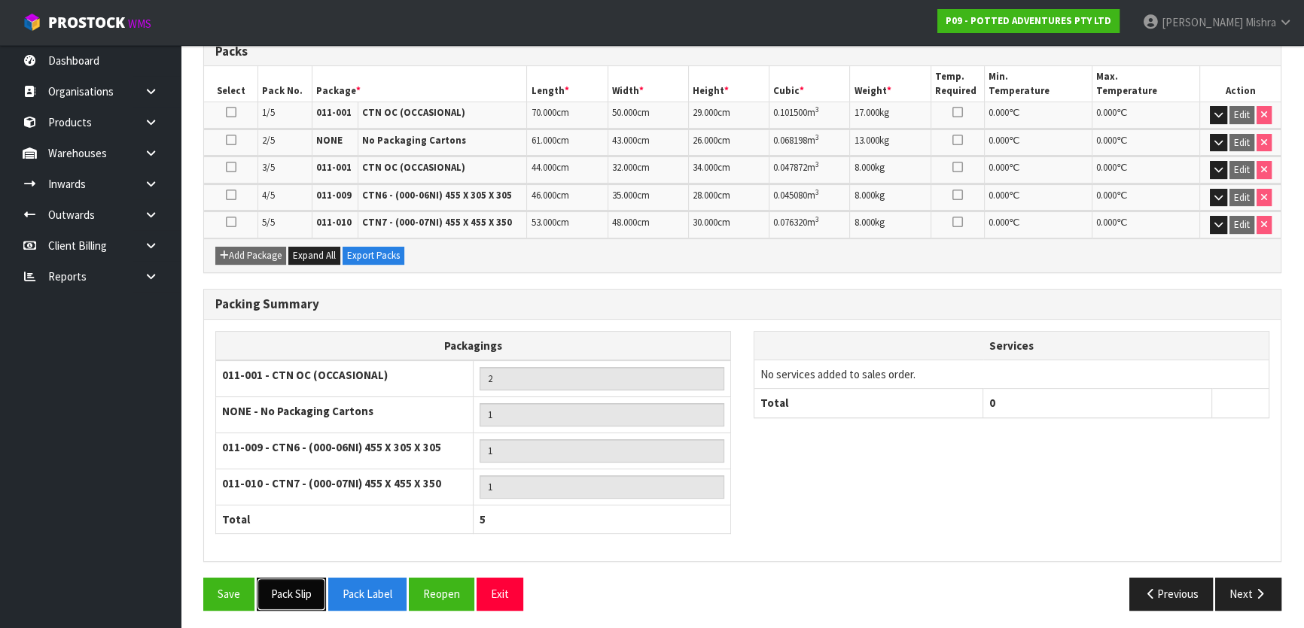
click at [263, 586] on button "Pack Slip" at bounding box center [291, 594] width 69 height 32
click at [1255, 589] on icon "button" at bounding box center [1259, 594] width 14 height 11
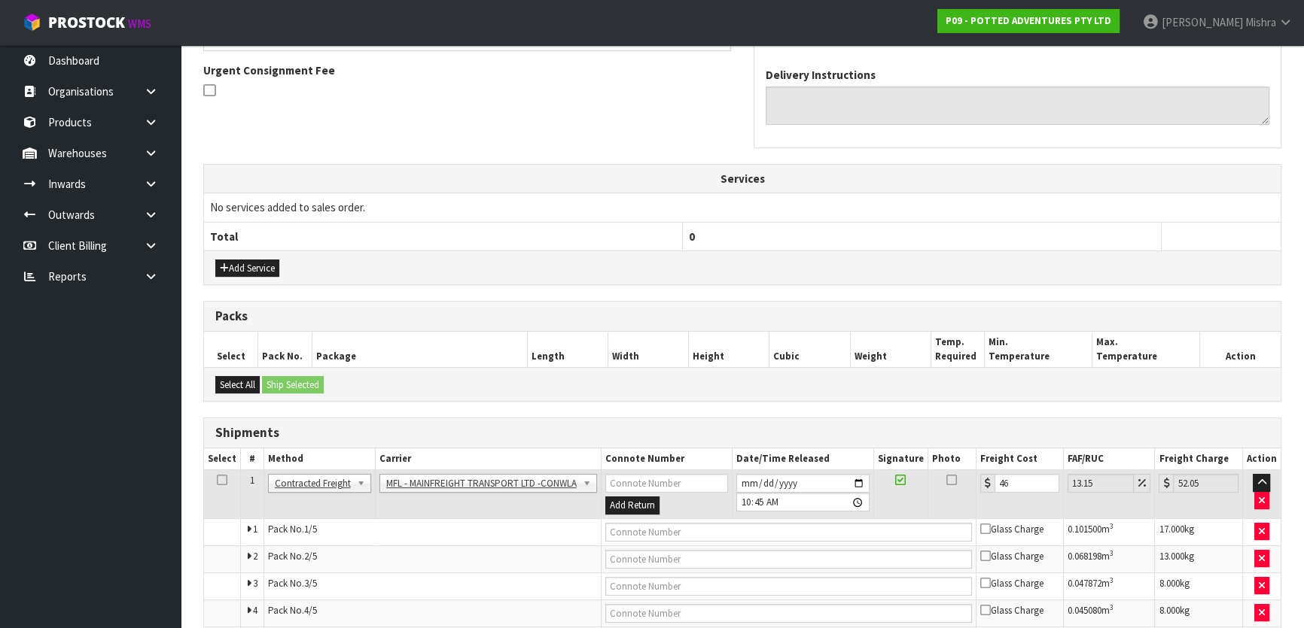
scroll to position [530, 0]
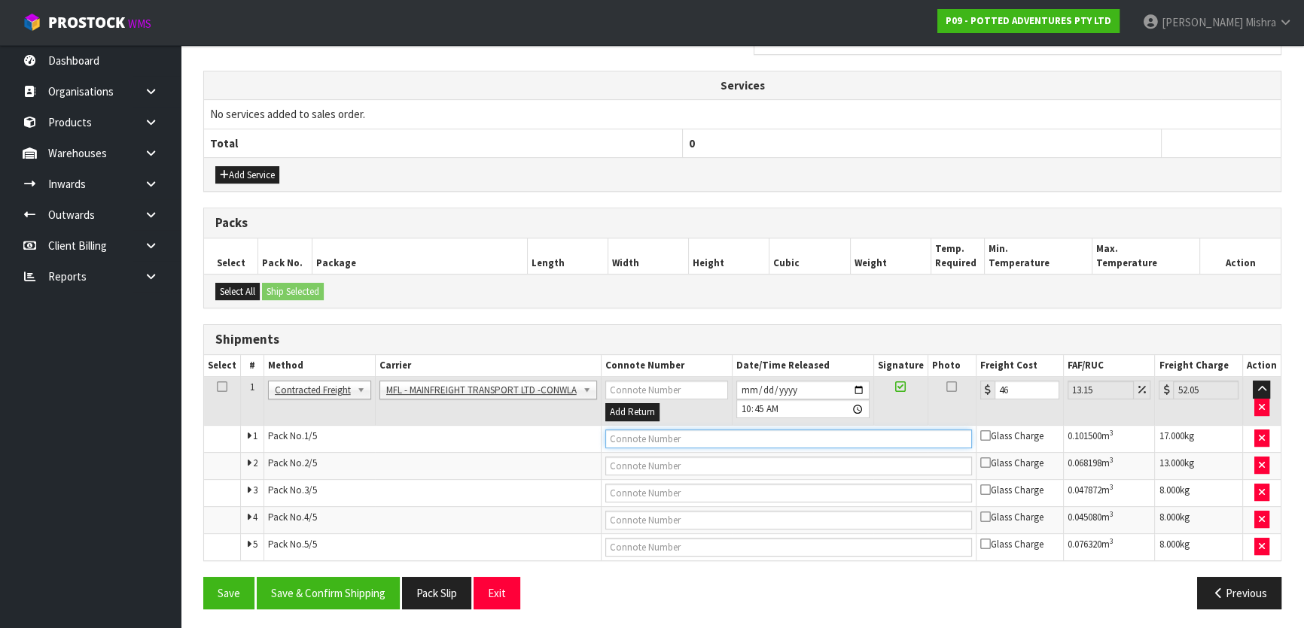
click at [665, 433] on input "text" at bounding box center [788, 439] width 367 height 19
paste input "FWM58601883"
type input "FWM58601883"
click at [300, 597] on button "Save & Confirm Shipping" at bounding box center [328, 593] width 143 height 32
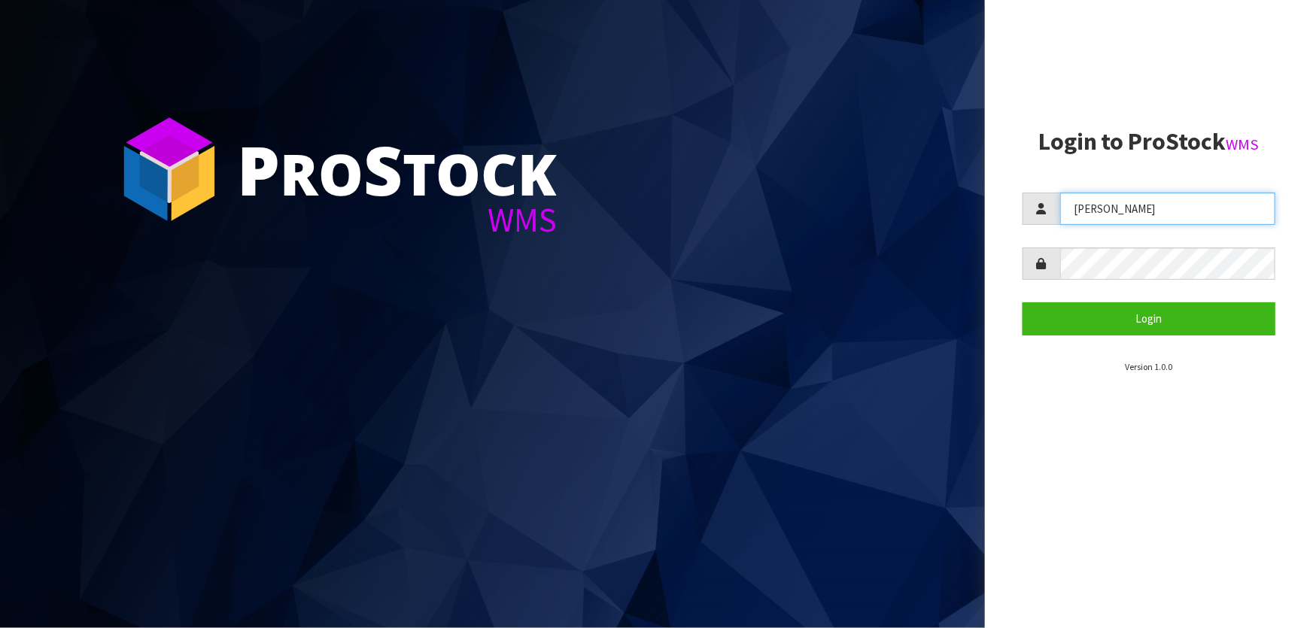
drag, startPoint x: 1136, startPoint y: 199, endPoint x: 1054, endPoint y: 212, distance: 83.8
click at [1054, 212] on div "[PERSON_NAME]" at bounding box center [1149, 209] width 253 height 32
type input "[PERSON_NAME]"
click at [1027, 288] on form "POLLY Login" at bounding box center [1149, 264] width 253 height 142
click at [1023, 303] on button "Login" at bounding box center [1149, 319] width 253 height 32
